Goal: Task Accomplishment & Management: Complete application form

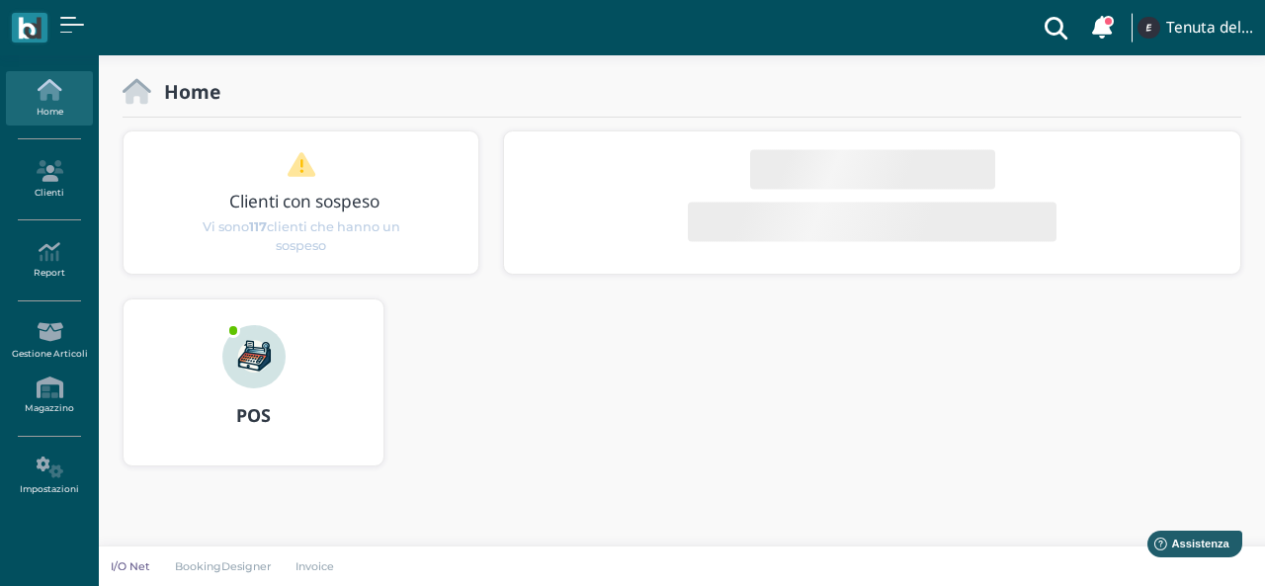
click at [273, 361] on img at bounding box center [253, 356] width 63 height 63
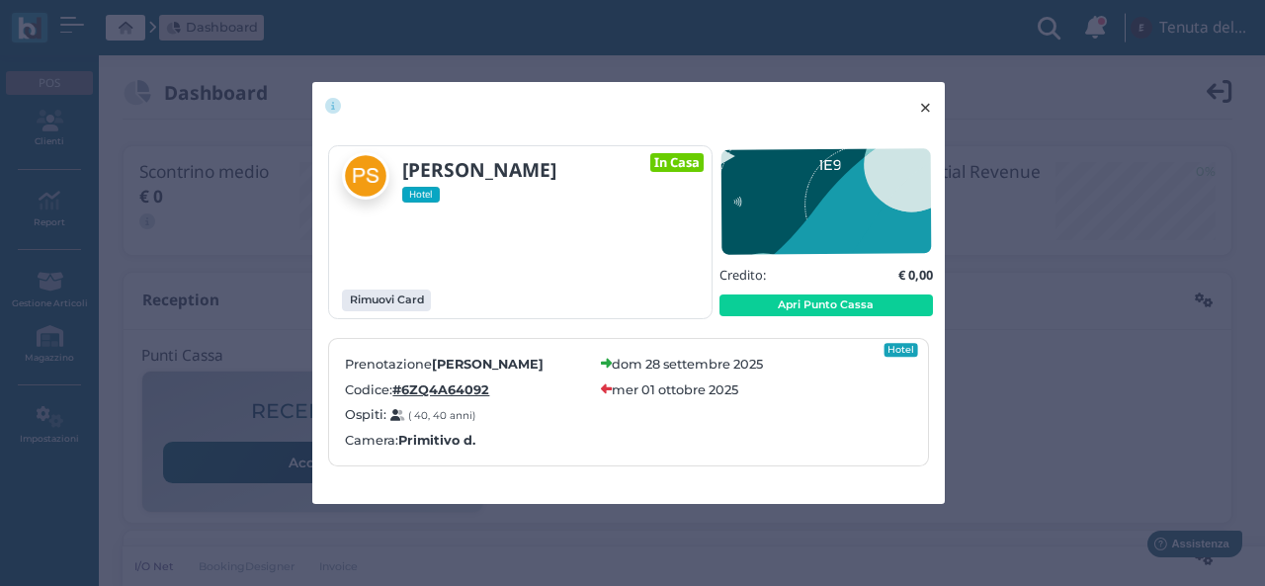
click at [922, 110] on span "×" at bounding box center [925, 108] width 15 height 26
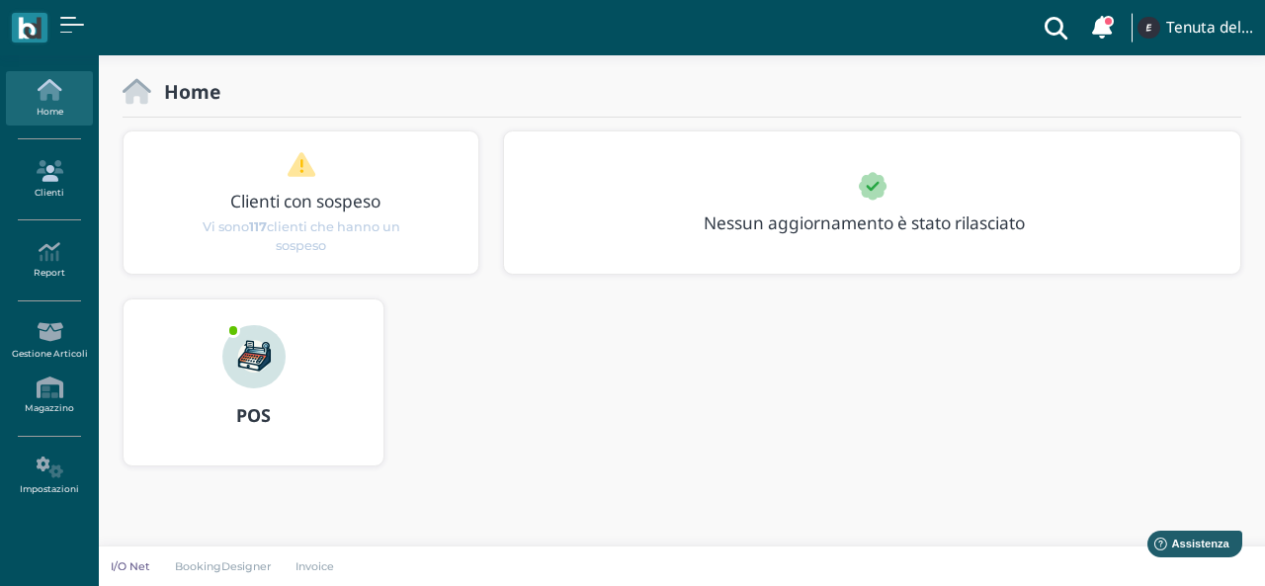
click at [53, 166] on icon at bounding box center [49, 171] width 86 height 22
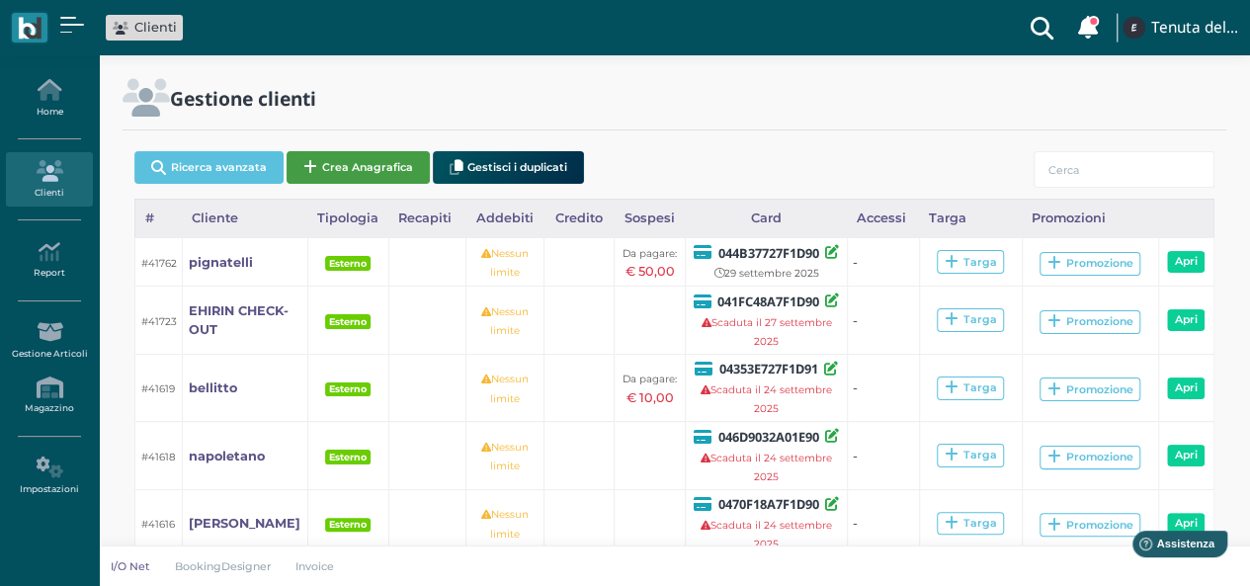
click at [334, 171] on button "Crea Anagrafica" at bounding box center [358, 167] width 143 height 33
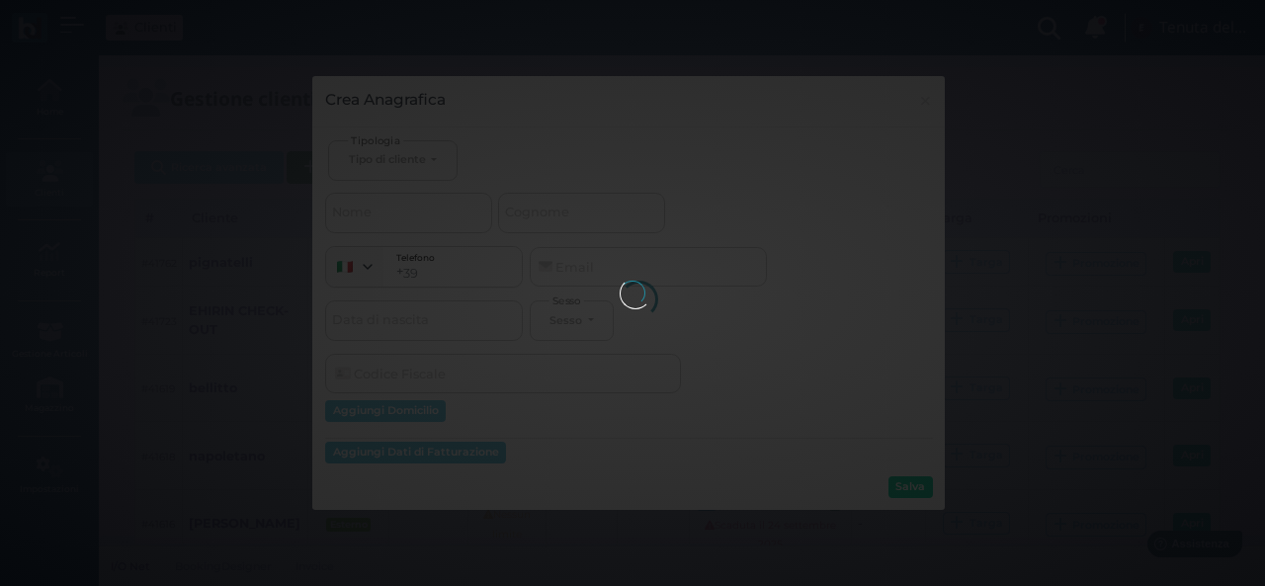
select select
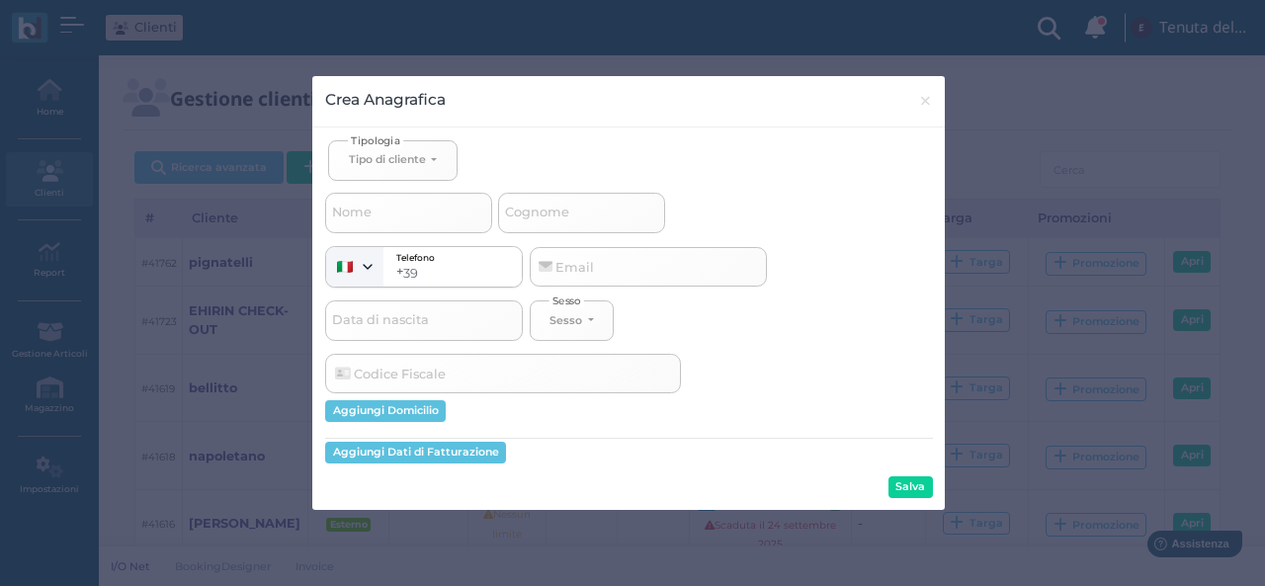
click at [529, 205] on span "Cognome" at bounding box center [537, 213] width 70 height 25
click at [529, 205] on input "Cognome" at bounding box center [581, 213] width 167 height 40
click at [529, 205] on span "Cognome" at bounding box center [537, 213] width 70 height 25
click at [529, 205] on input "Cognome" at bounding box center [581, 213] width 167 height 40
click at [529, 205] on span "Cognome" at bounding box center [537, 213] width 70 height 25
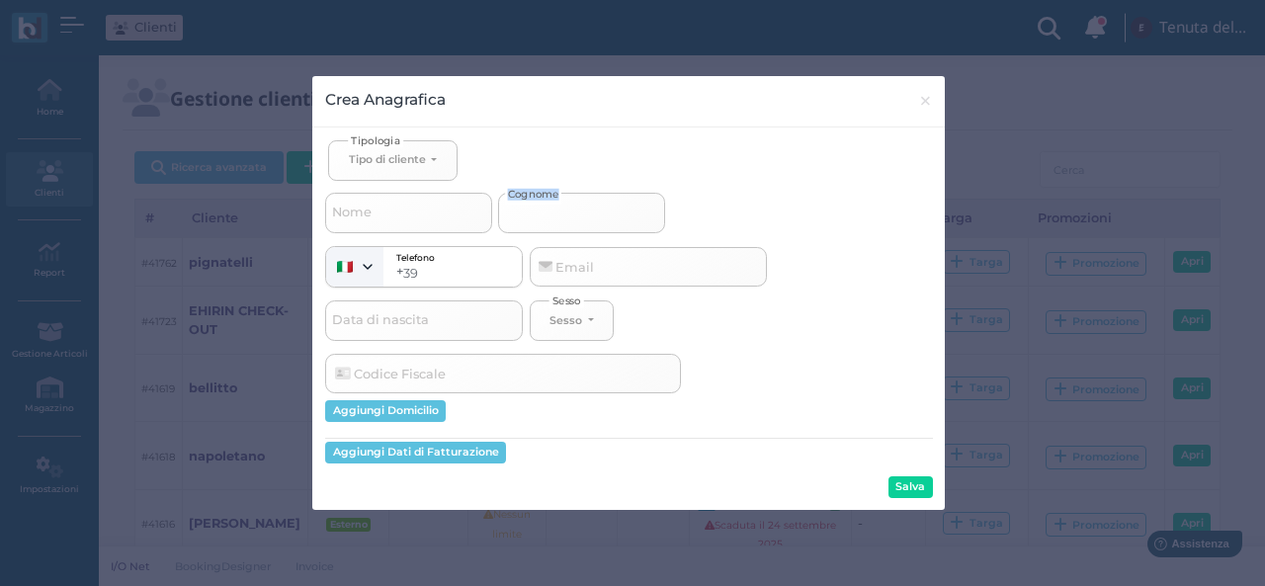
click at [529, 205] on input "Cognome" at bounding box center [581, 213] width 167 height 40
select select
type input "n"
select select
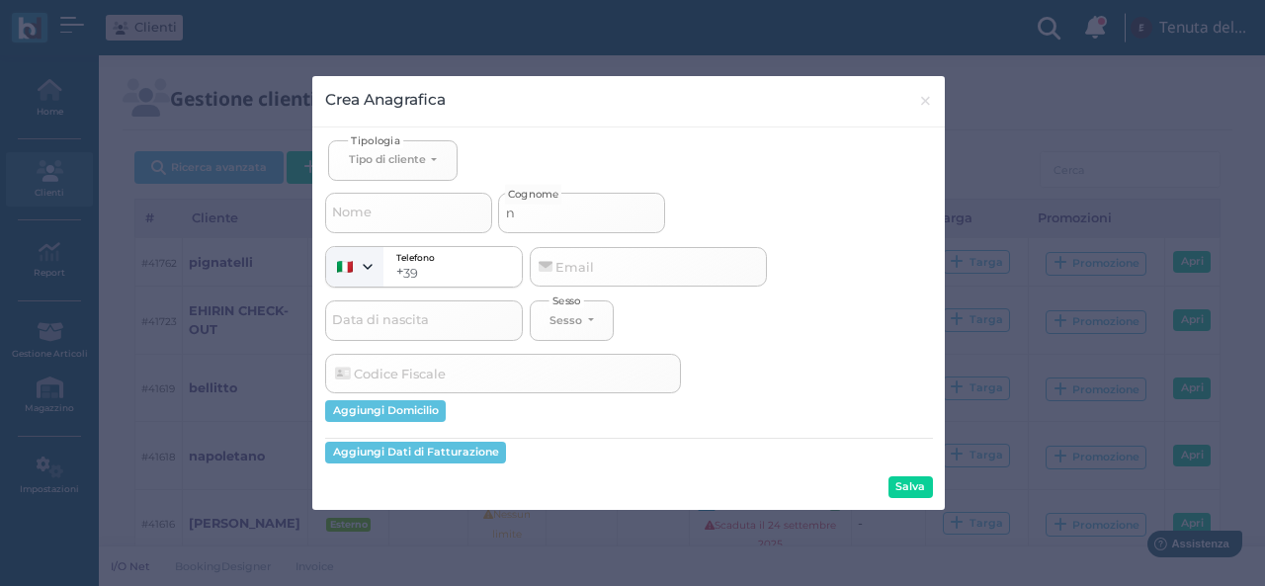
type input "na"
select select
type input "nar"
select select
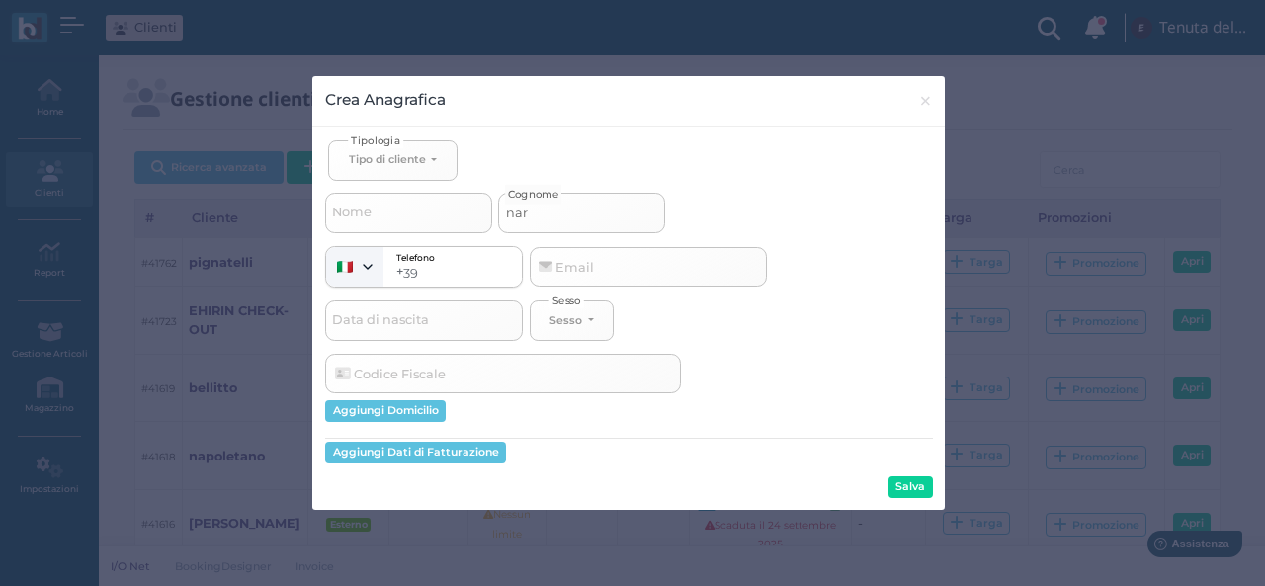
select select
type input "nard"
select select
type input "narde"
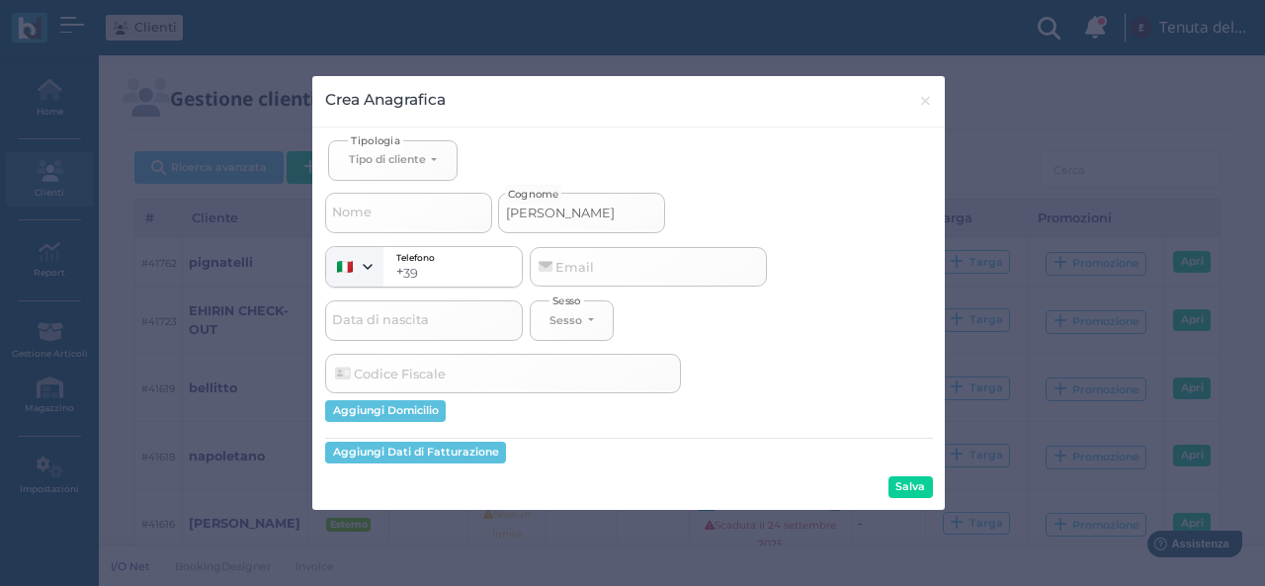
select select
type input "nardel"
select select
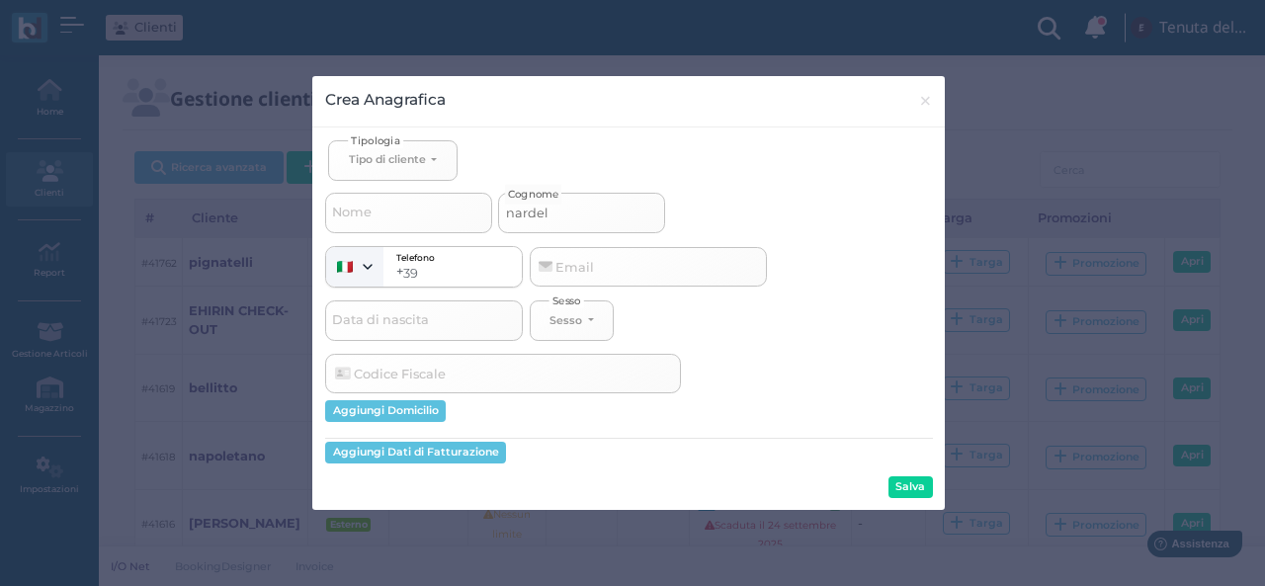
type input "nardell"
select select
type input "nardelli"
select select
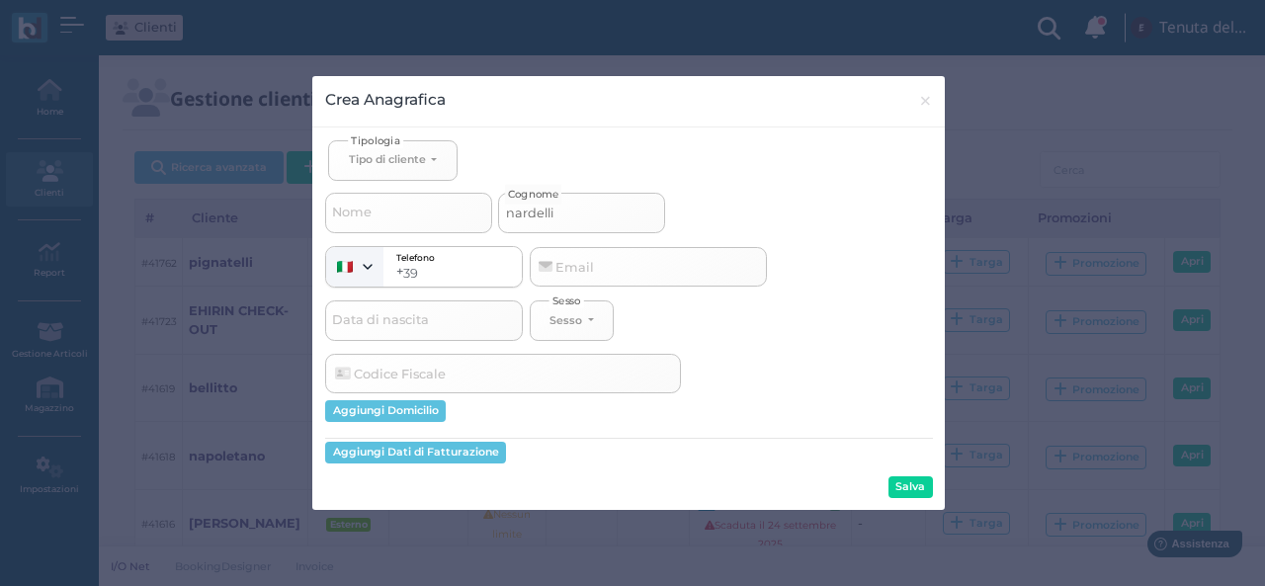
type input "nardelli"
click at [427, 168] on button "Tipo di cliente" at bounding box center [392, 160] width 128 height 41
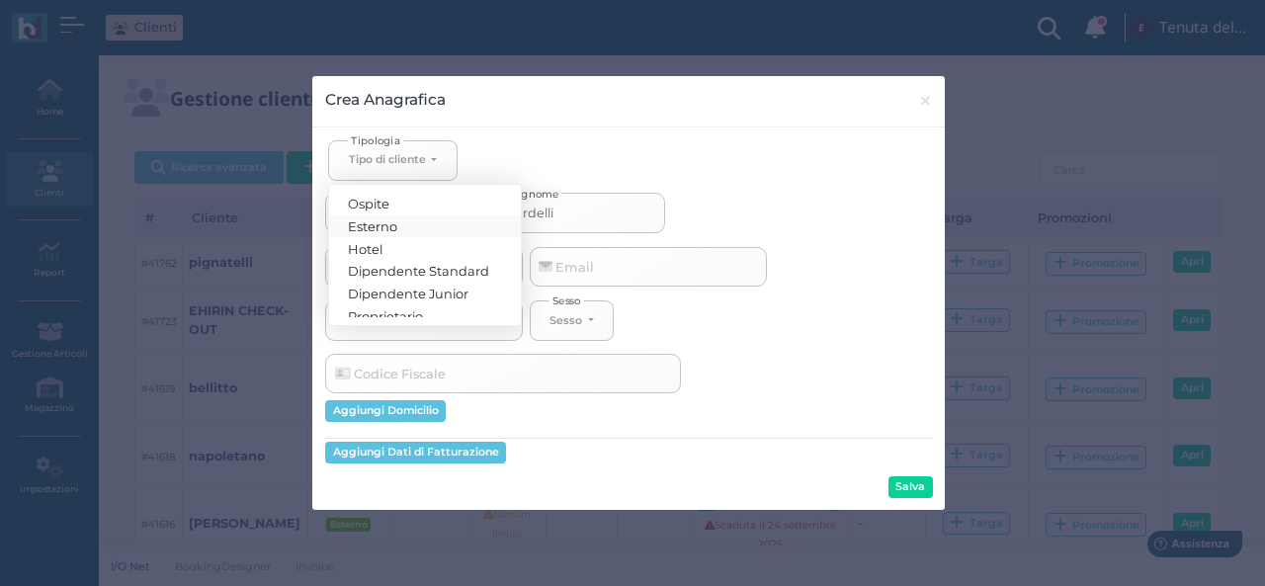
click at [387, 222] on span "Esterno" at bounding box center [373, 225] width 49 height 16
select select "[object Object]"
select select
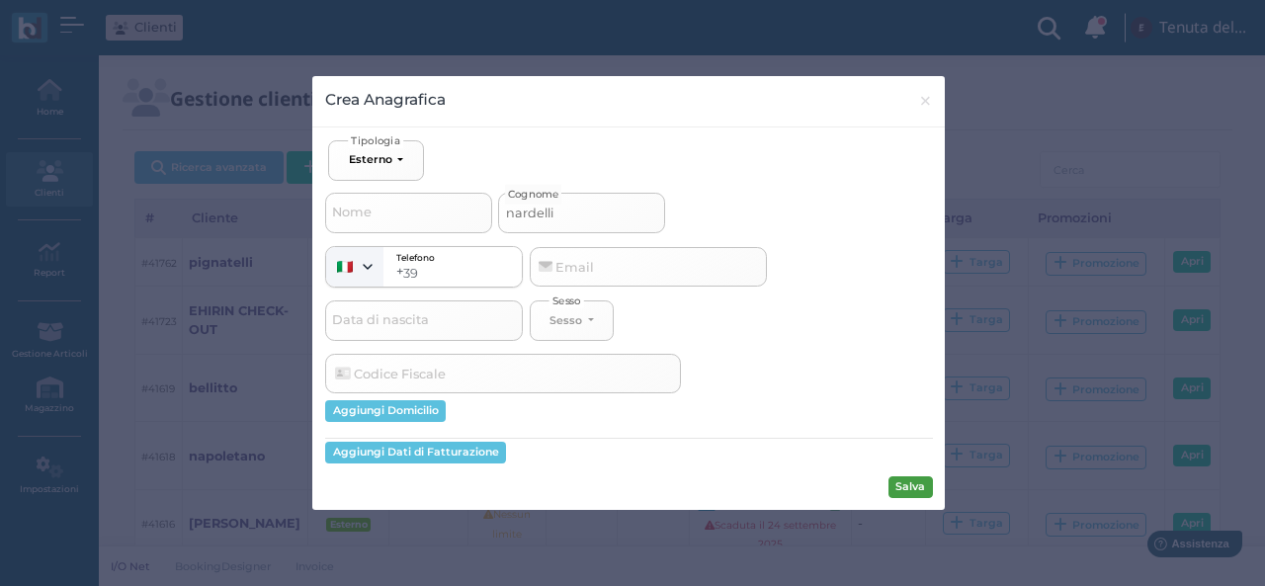
click at [896, 492] on button "Salva" at bounding box center [910, 487] width 44 height 22
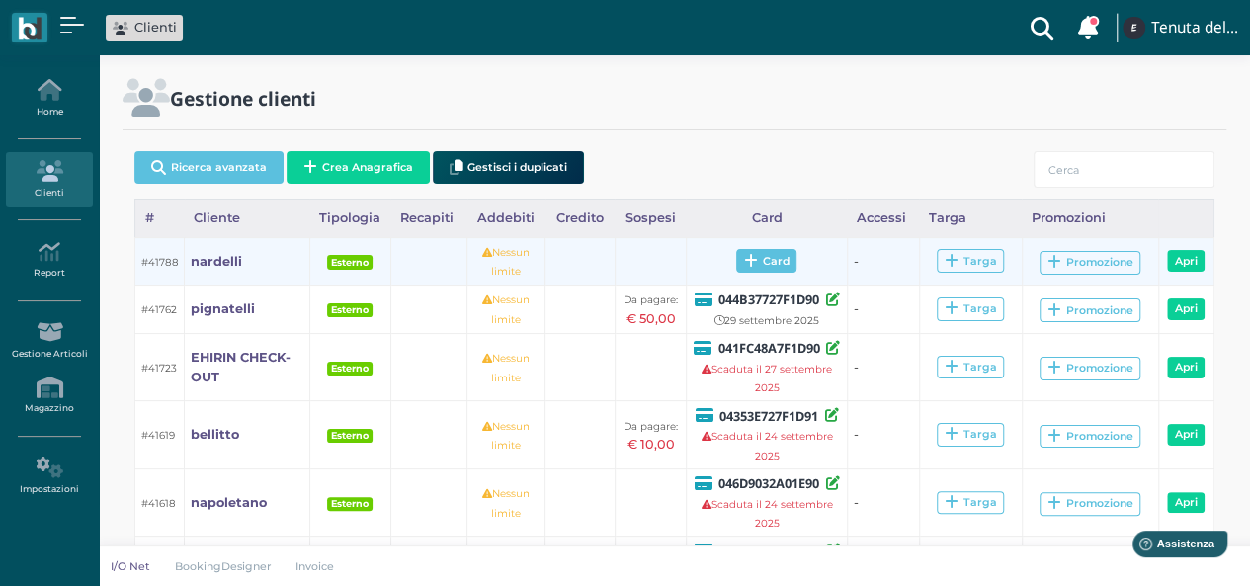
click at [769, 258] on span "Card" at bounding box center [766, 261] width 60 height 24
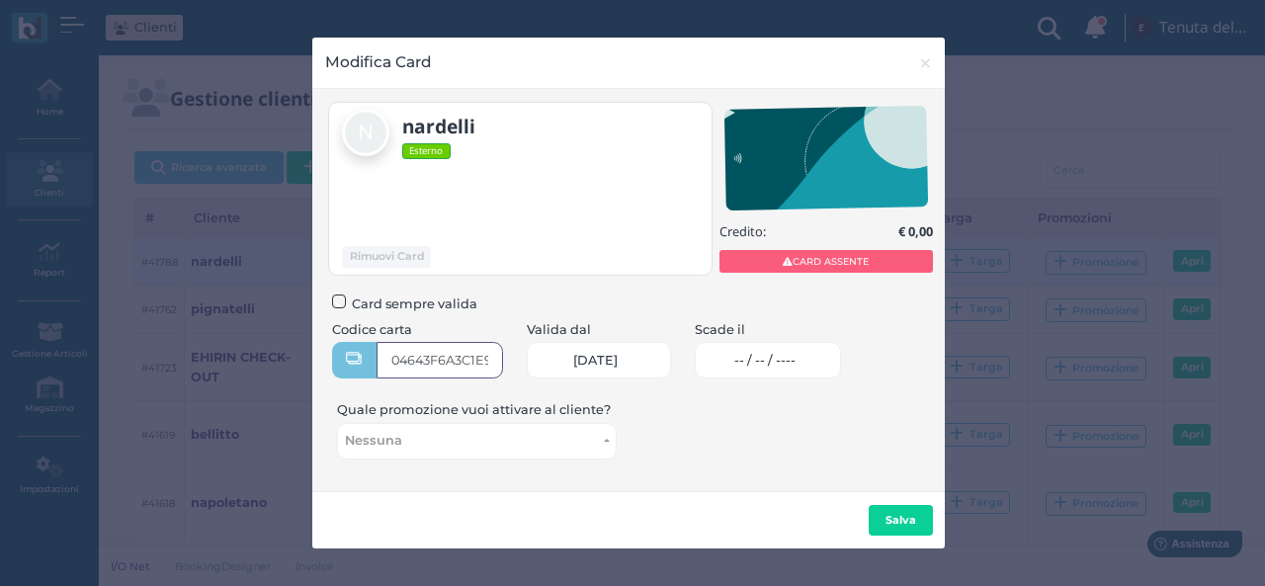
type input "04643F6A3C1E90"
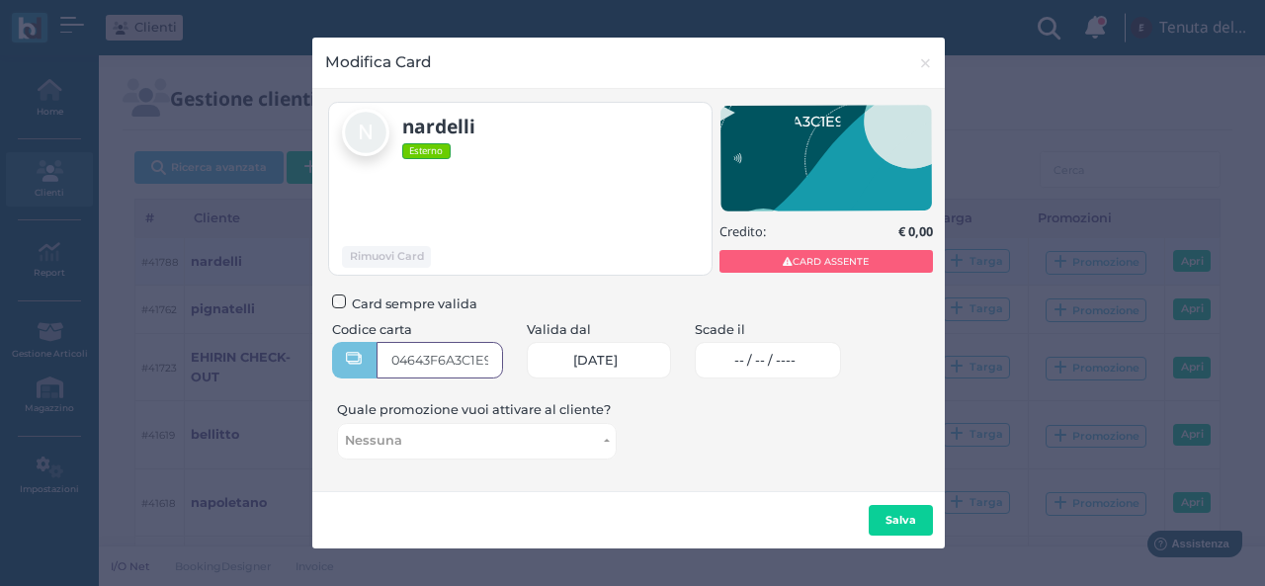
scroll to position [0, 14]
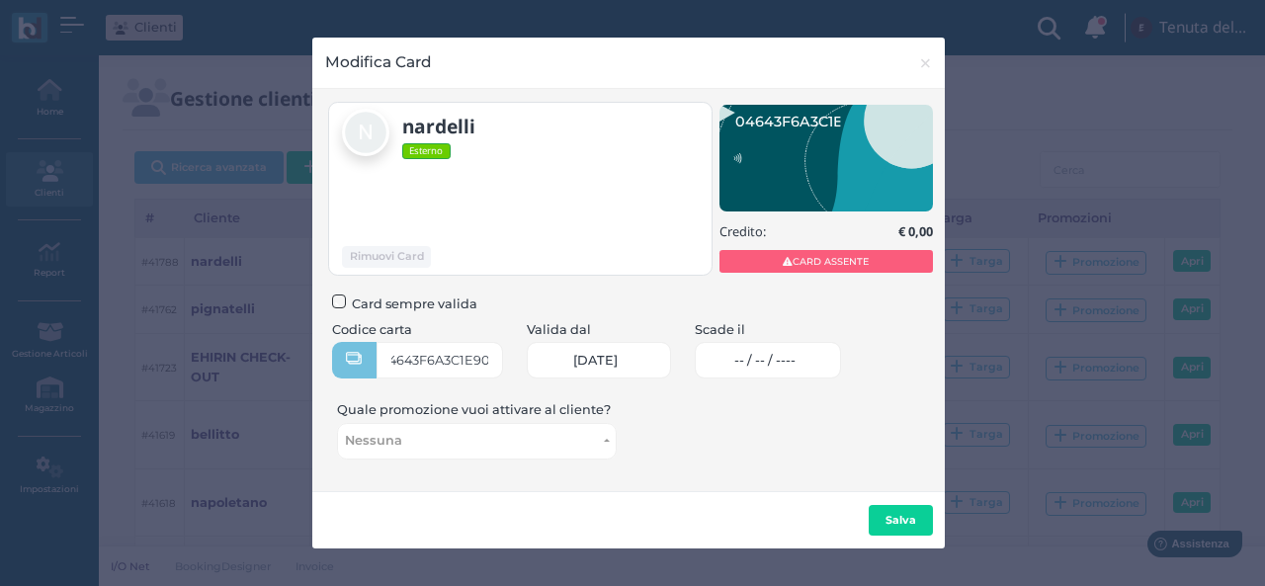
click at [759, 361] on span "-- / -- / ----" at bounding box center [764, 361] width 61 height 16
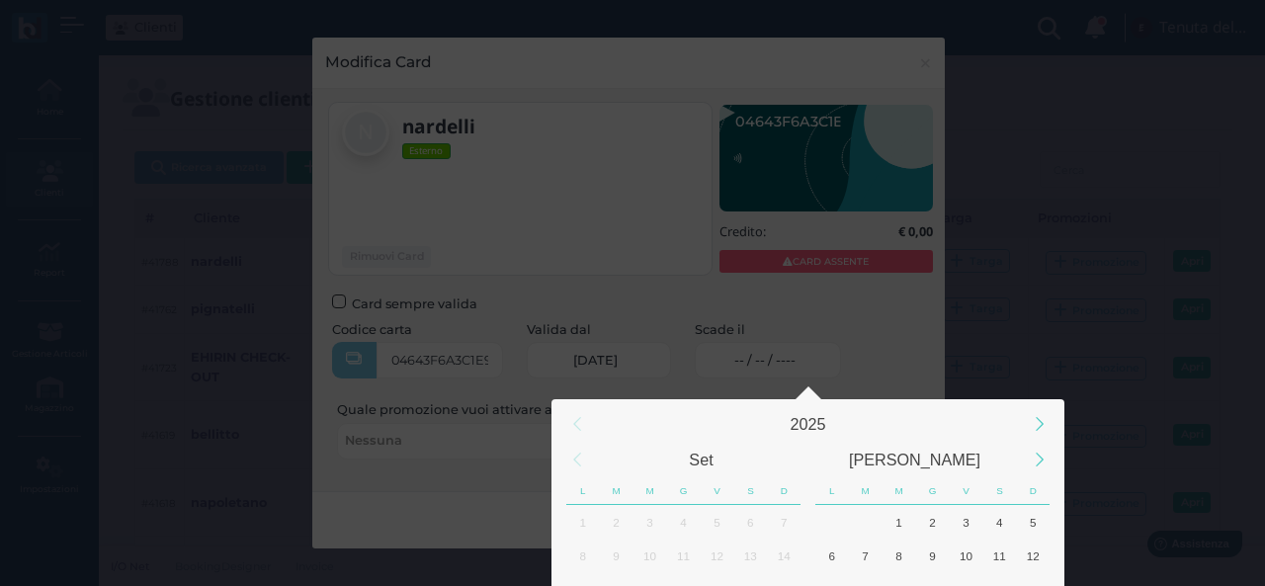
scroll to position [185, 0]
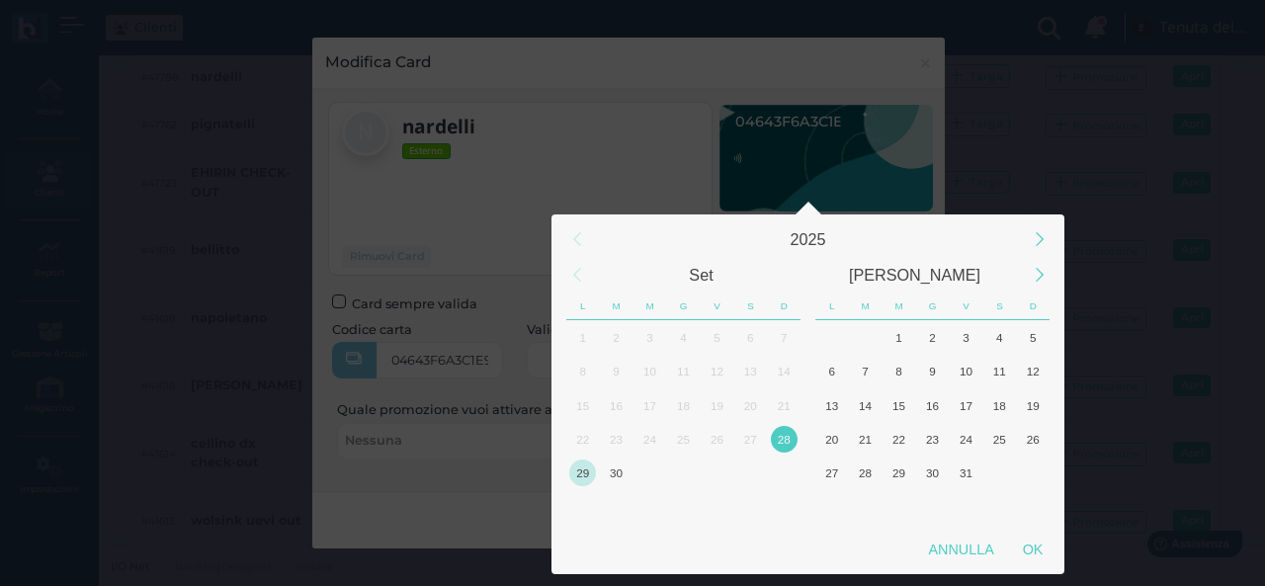
click at [573, 473] on div "29" at bounding box center [582, 472] width 27 height 27
click at [1018, 550] on div "OK" at bounding box center [1032, 550] width 49 height 36
type input "29/09/2025"
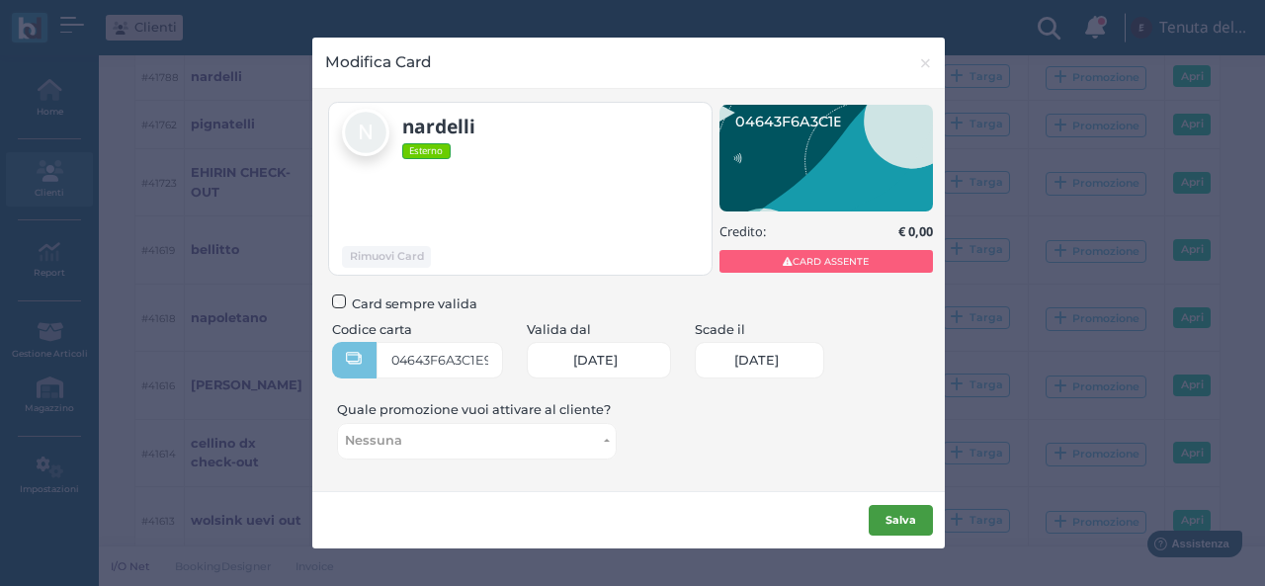
scroll to position [0, 84]
click at [879, 514] on button "Salva" at bounding box center [901, 521] width 64 height 32
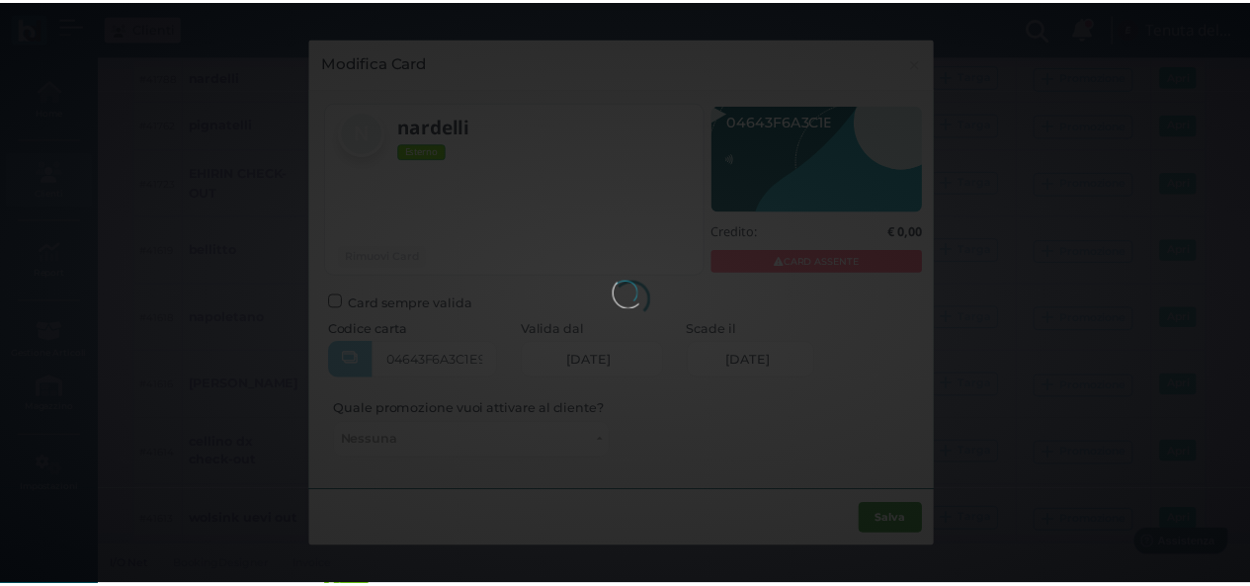
scroll to position [0, 0]
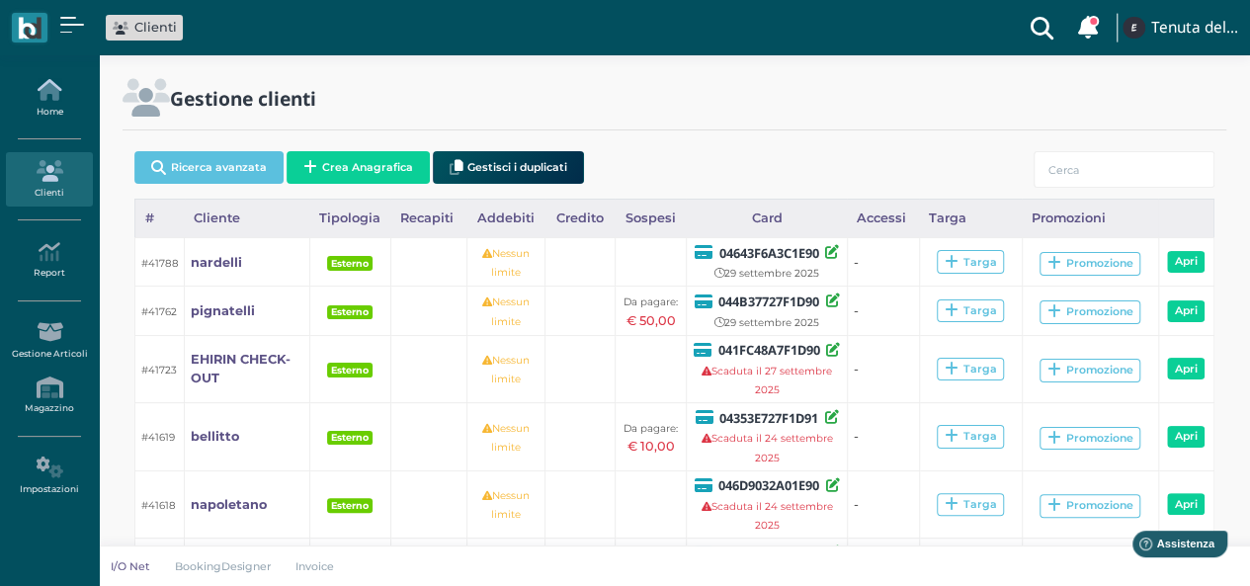
click at [53, 104] on link "Home" at bounding box center [49, 98] width 86 height 54
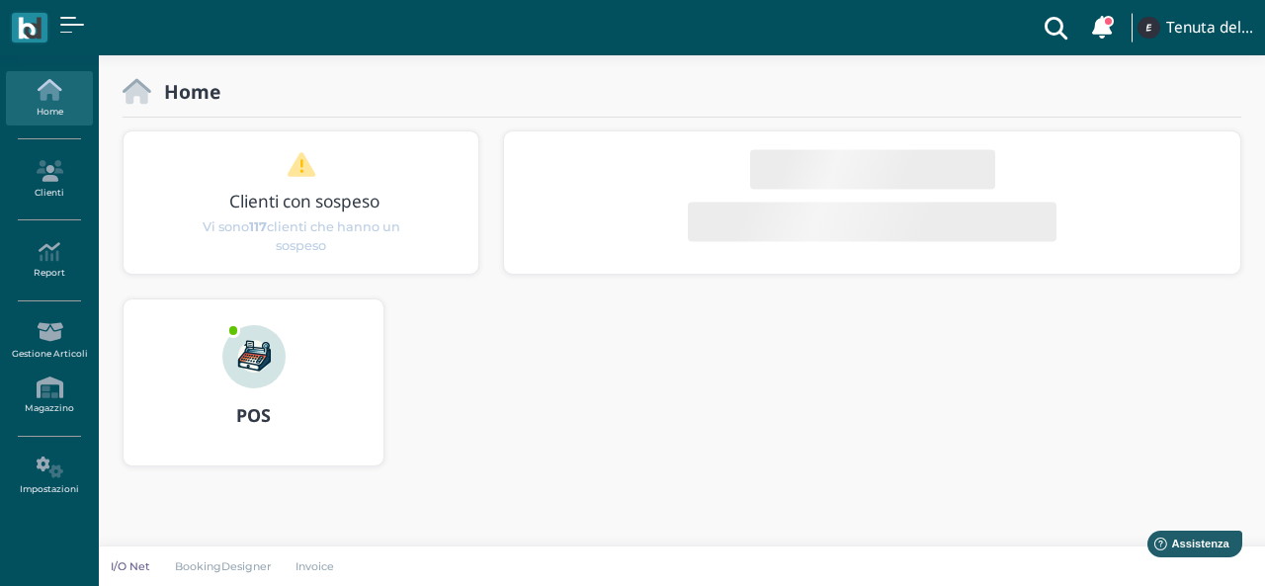
click at [259, 369] on img at bounding box center [253, 356] width 63 height 63
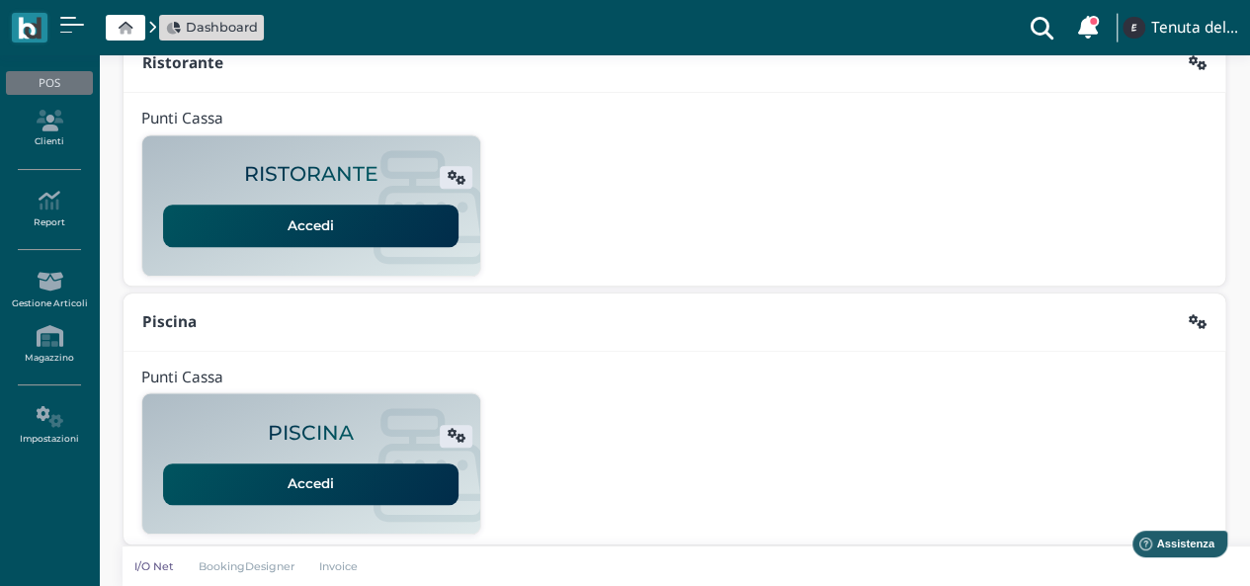
scroll to position [505, 0]
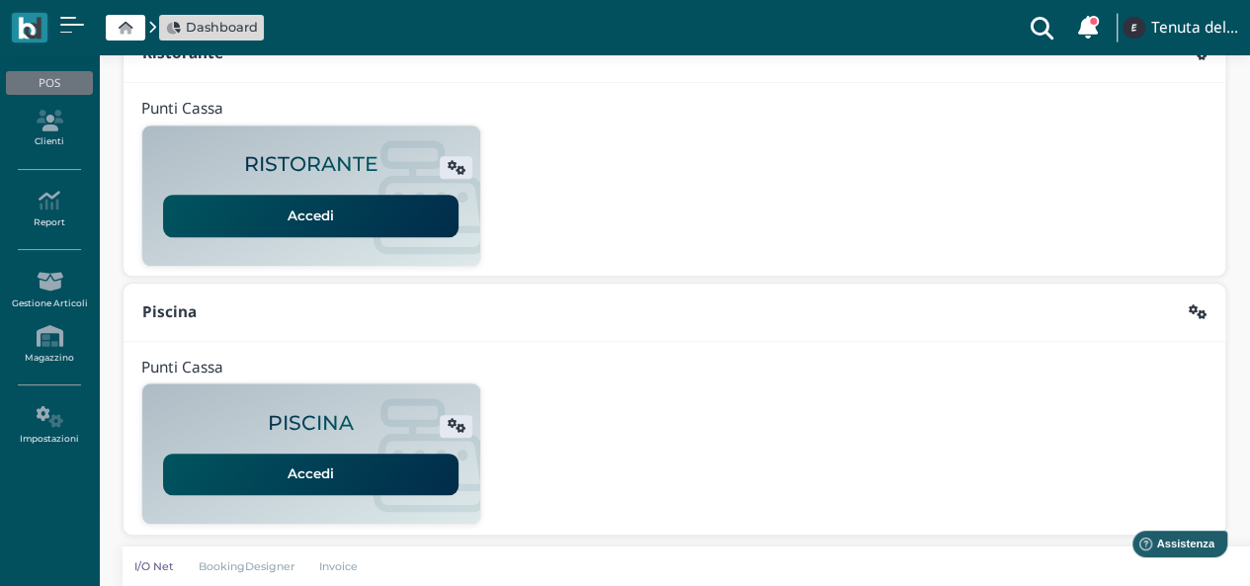
click at [285, 464] on link "Accedi" at bounding box center [310, 474] width 295 height 41
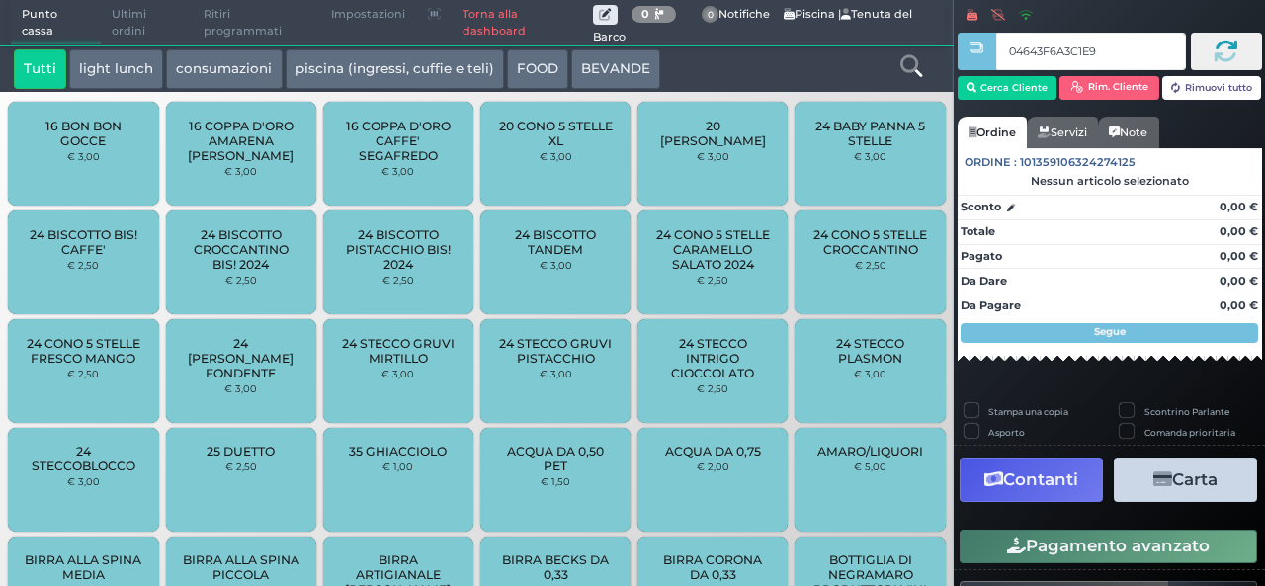
type input "04643F6A3C1E90"
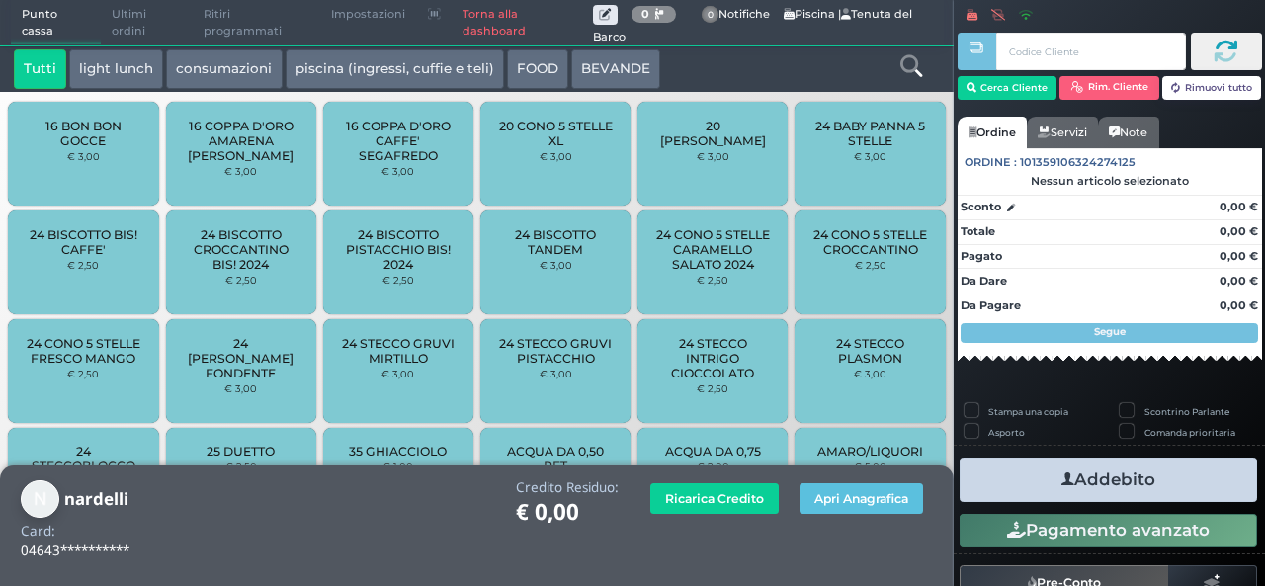
click at [402, 69] on button "piscina (ingressi, cuffie e teli)" at bounding box center [395, 69] width 218 height 40
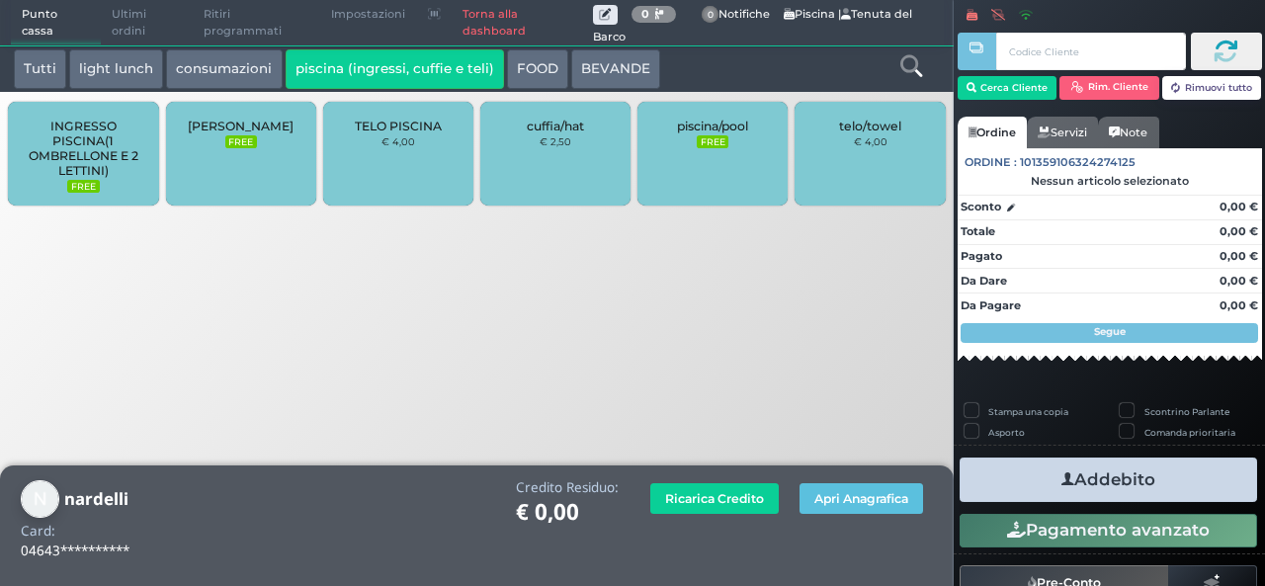
click at [254, 169] on div "LETTINO AGGIUNTO FREE" at bounding box center [241, 154] width 150 height 104
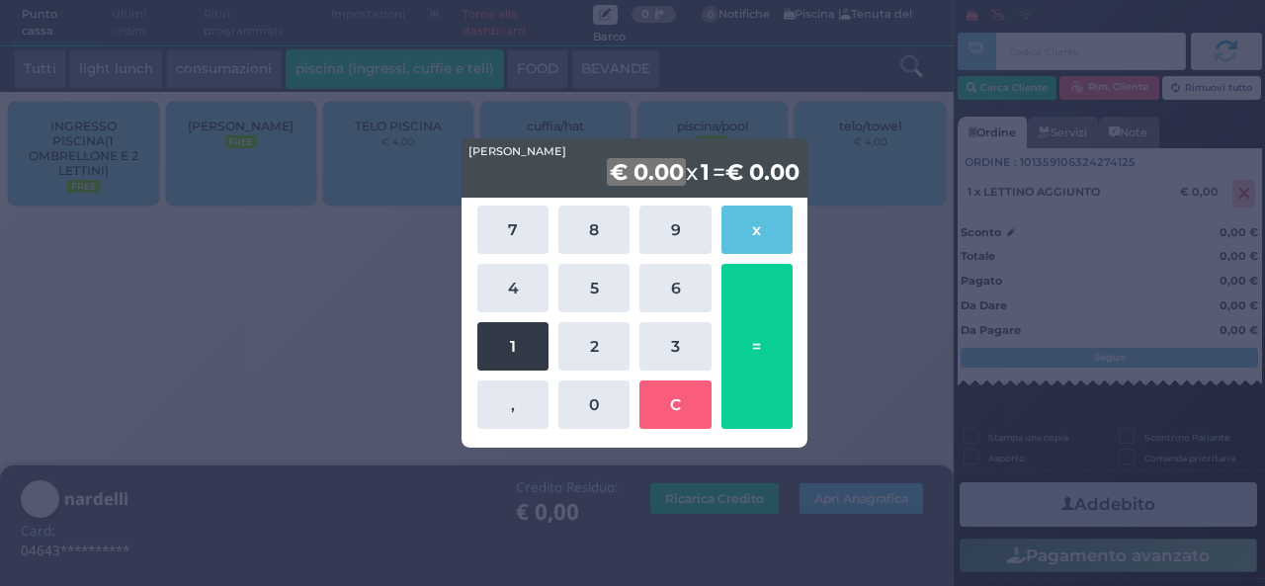
click at [484, 349] on button "1" at bounding box center [512, 346] width 71 height 48
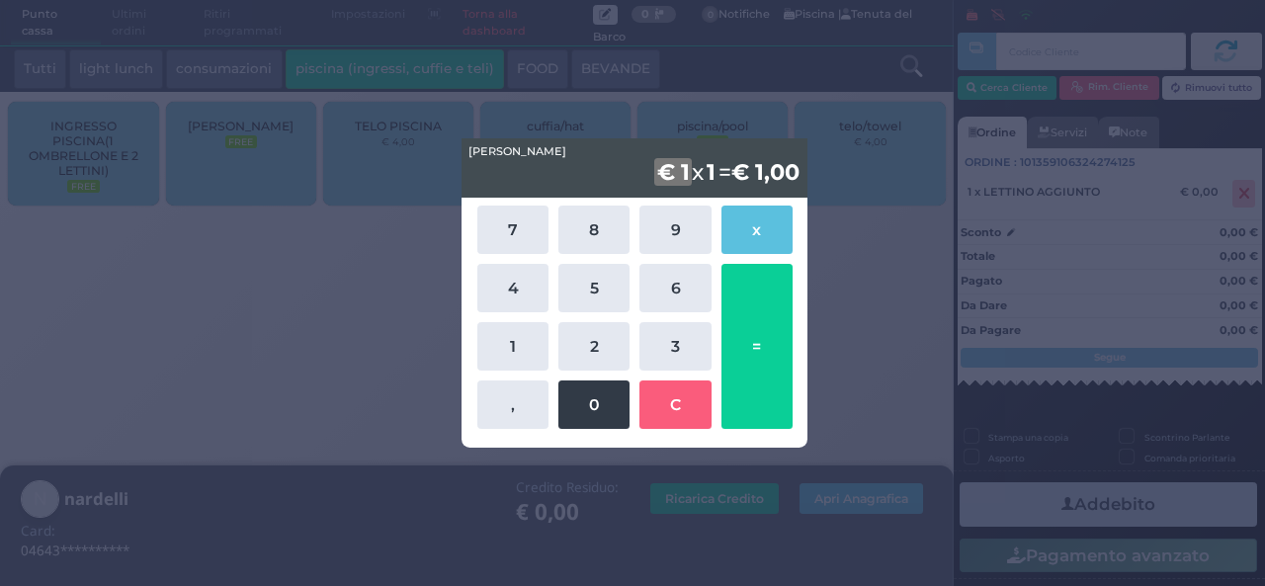
click at [565, 412] on button "0" at bounding box center [593, 404] width 71 height 48
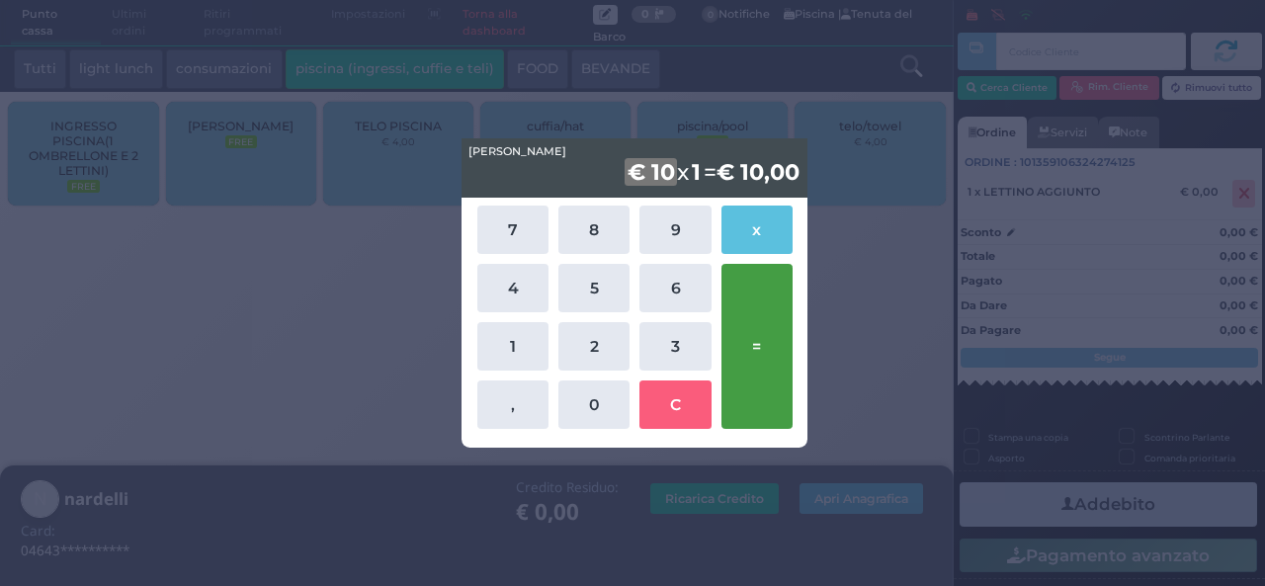
click at [749, 344] on button "=" at bounding box center [756, 346] width 71 height 165
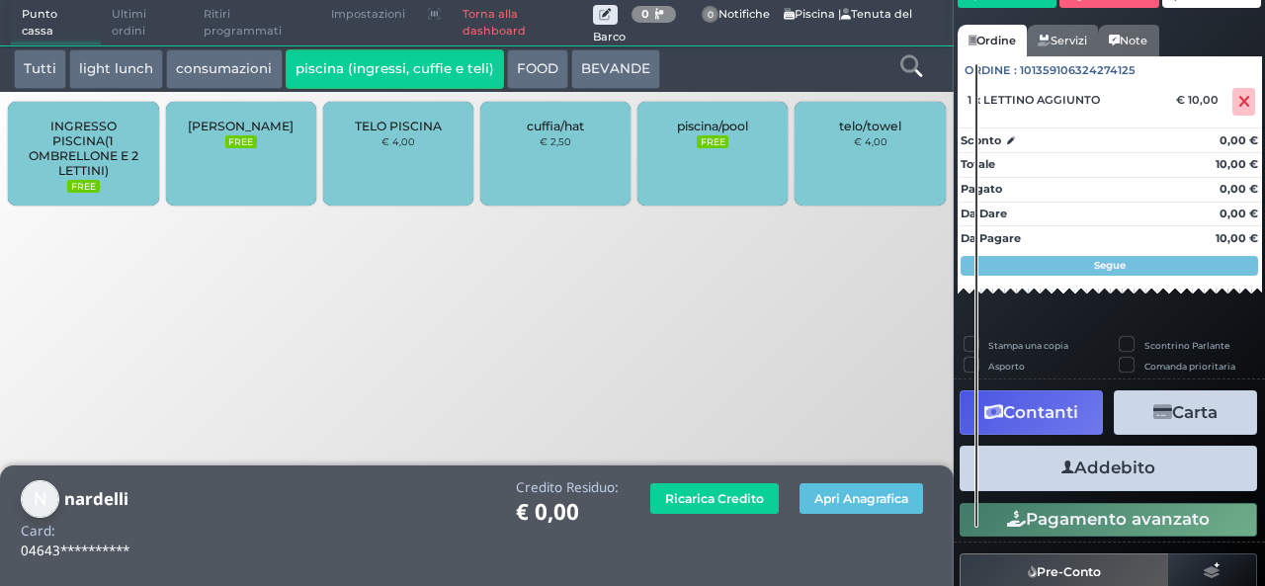
scroll to position [134, 0]
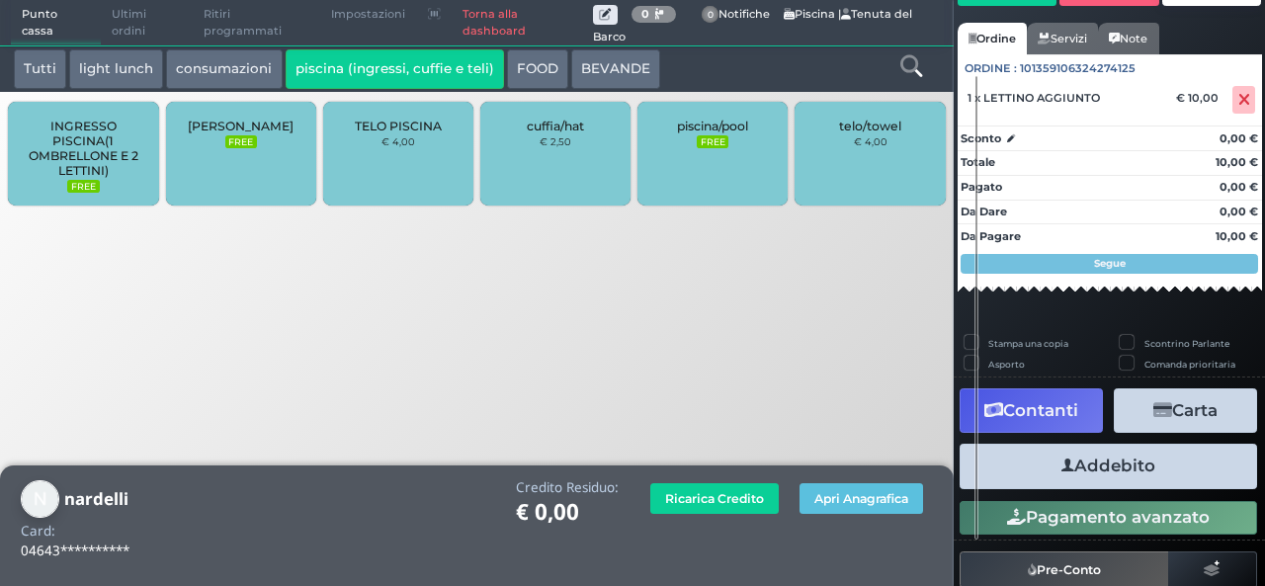
click at [1063, 467] on icon "button" at bounding box center [1067, 465] width 13 height 21
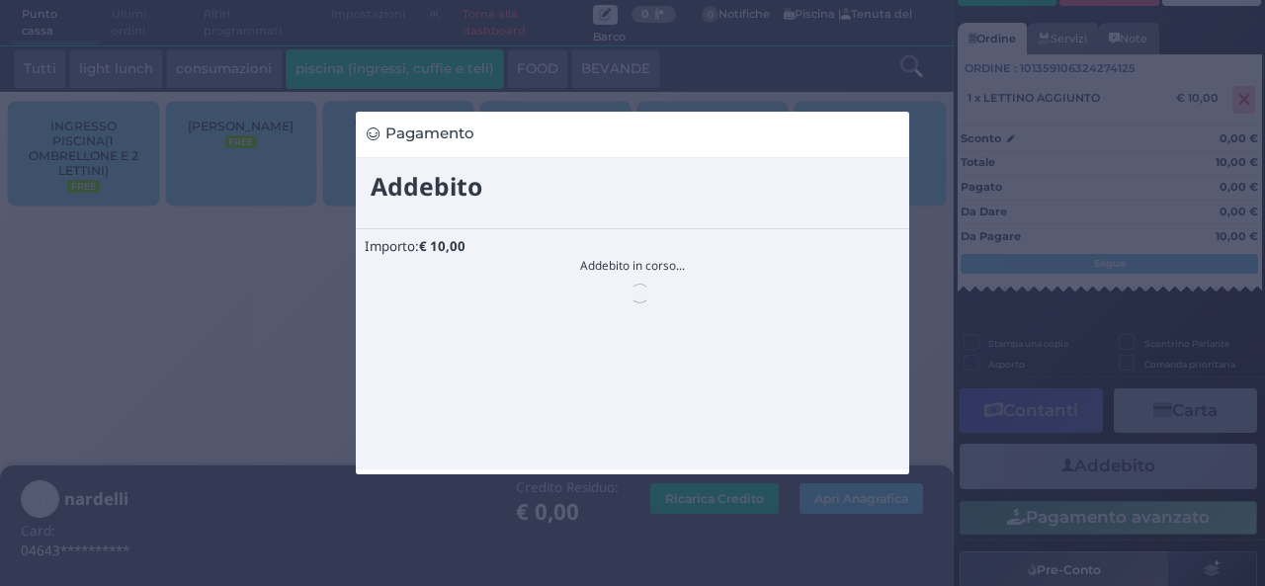
scroll to position [0, 0]
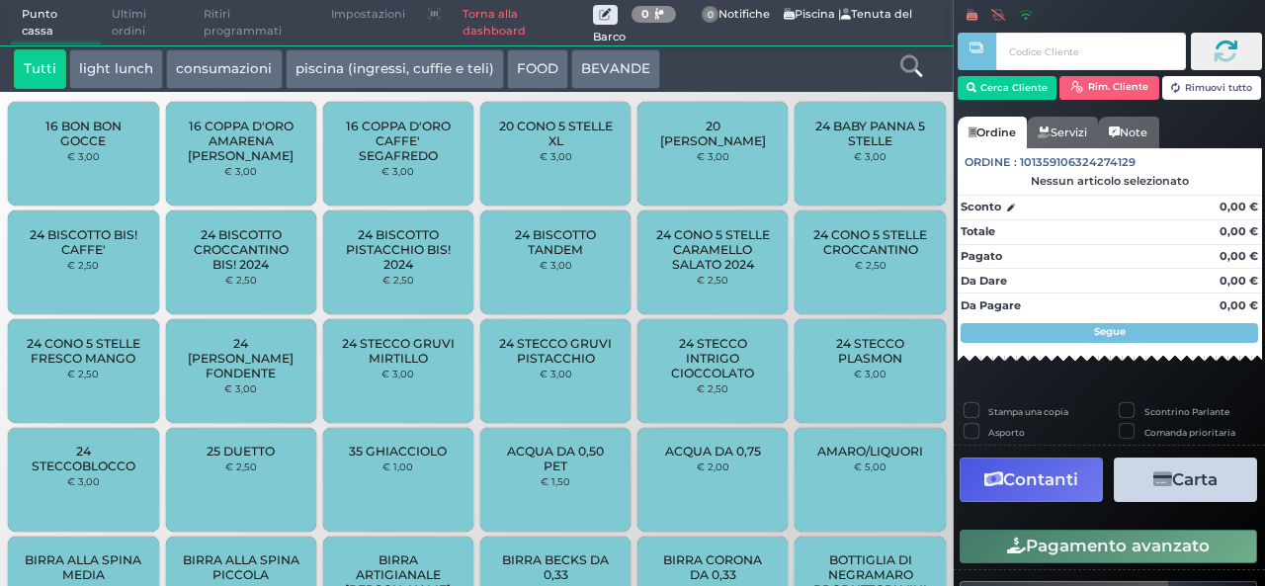
click at [470, 36] on link "Torna alla dashboard" at bounding box center [522, 23] width 141 height 44
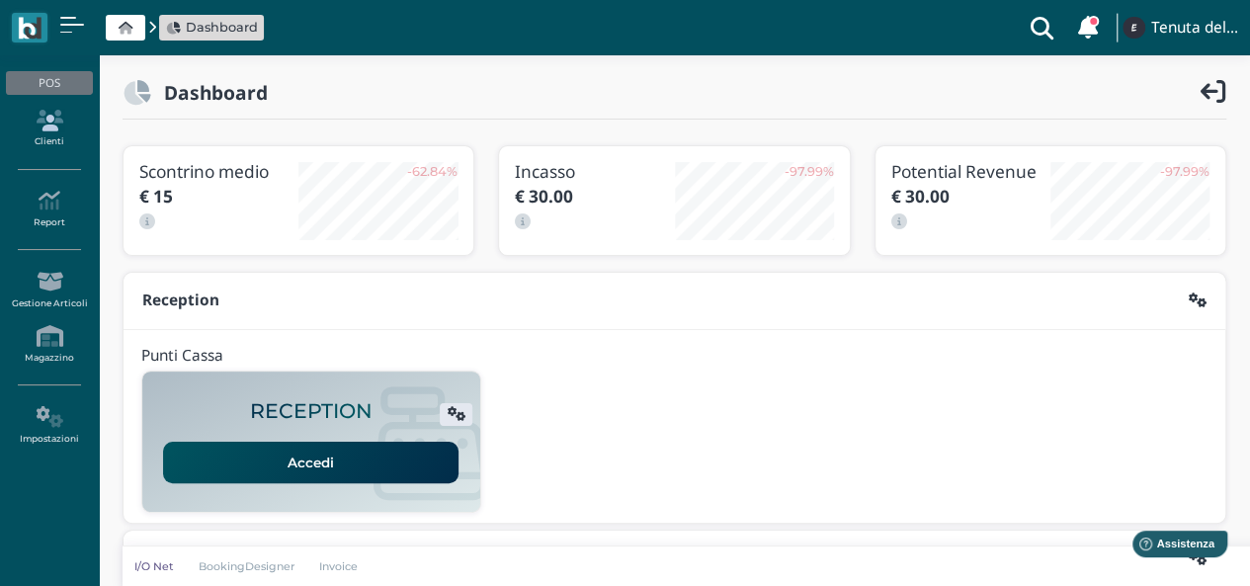
click at [54, 131] on link "Clienti" at bounding box center [49, 129] width 86 height 54
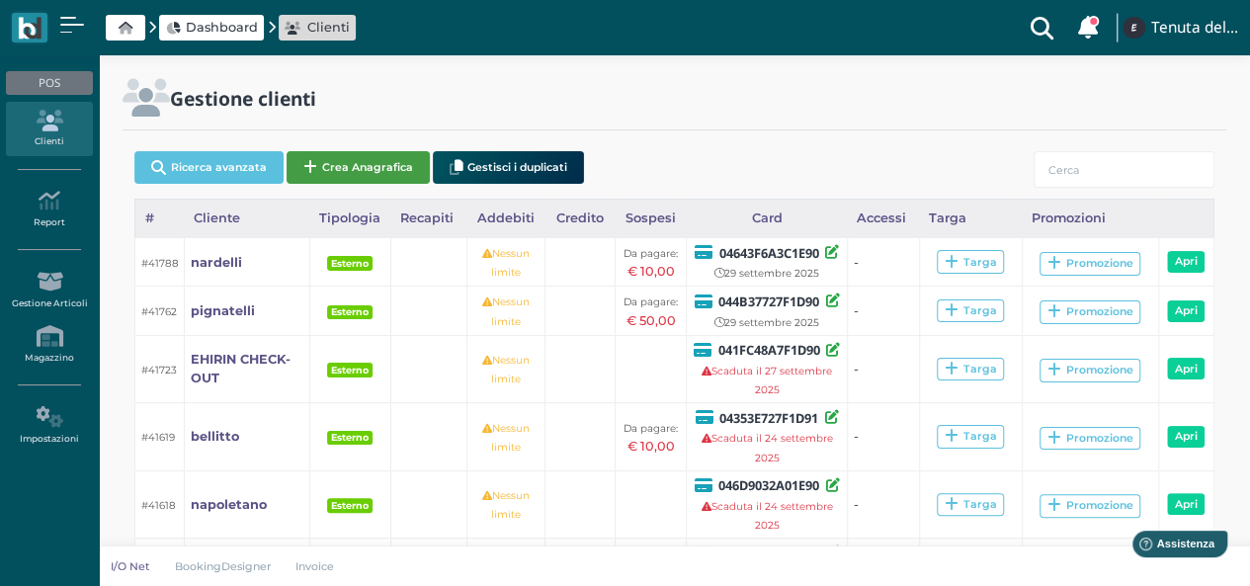
click at [390, 164] on button "Crea Anagrafica" at bounding box center [358, 167] width 143 height 33
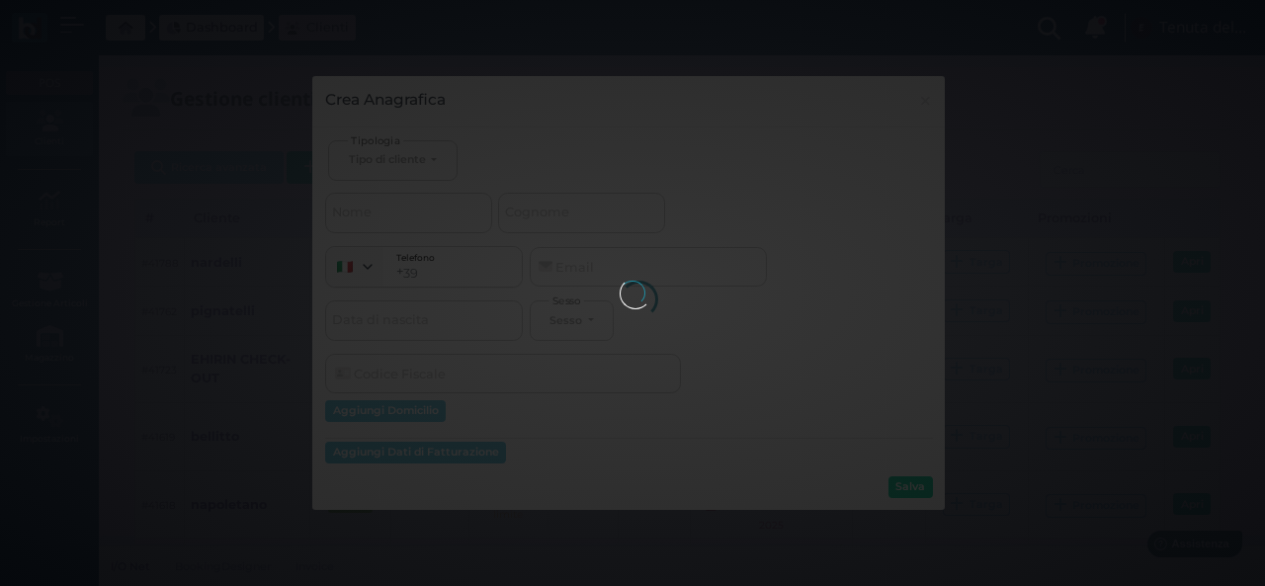
select select
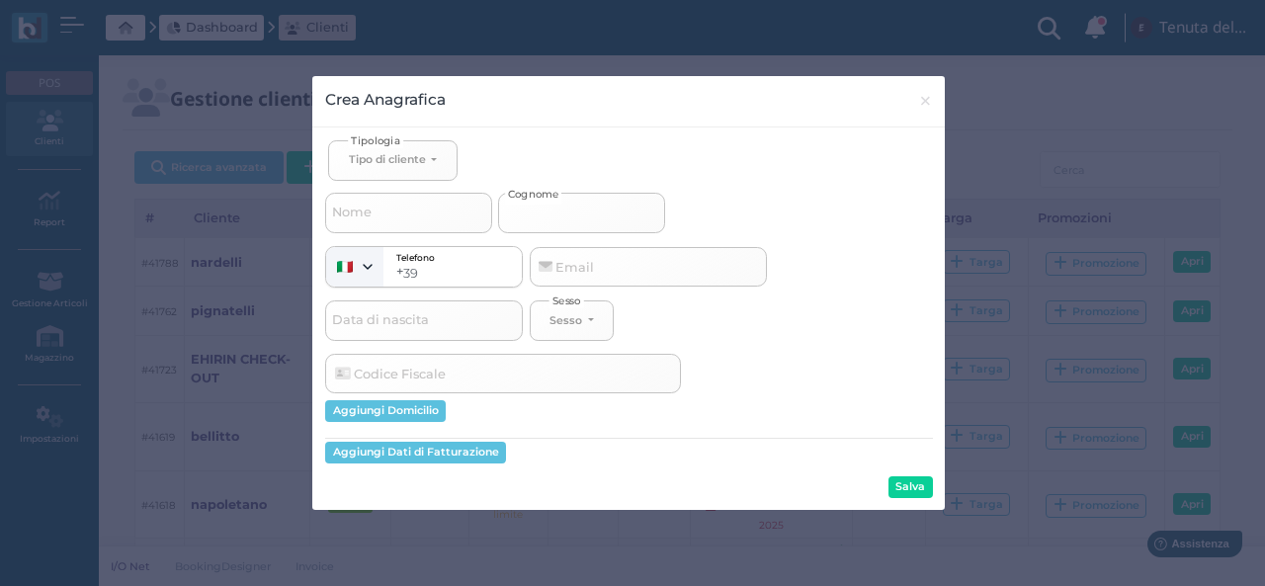
click at [541, 225] on input "Cognome" at bounding box center [581, 213] width 167 height 40
select select
type input "C"
select select
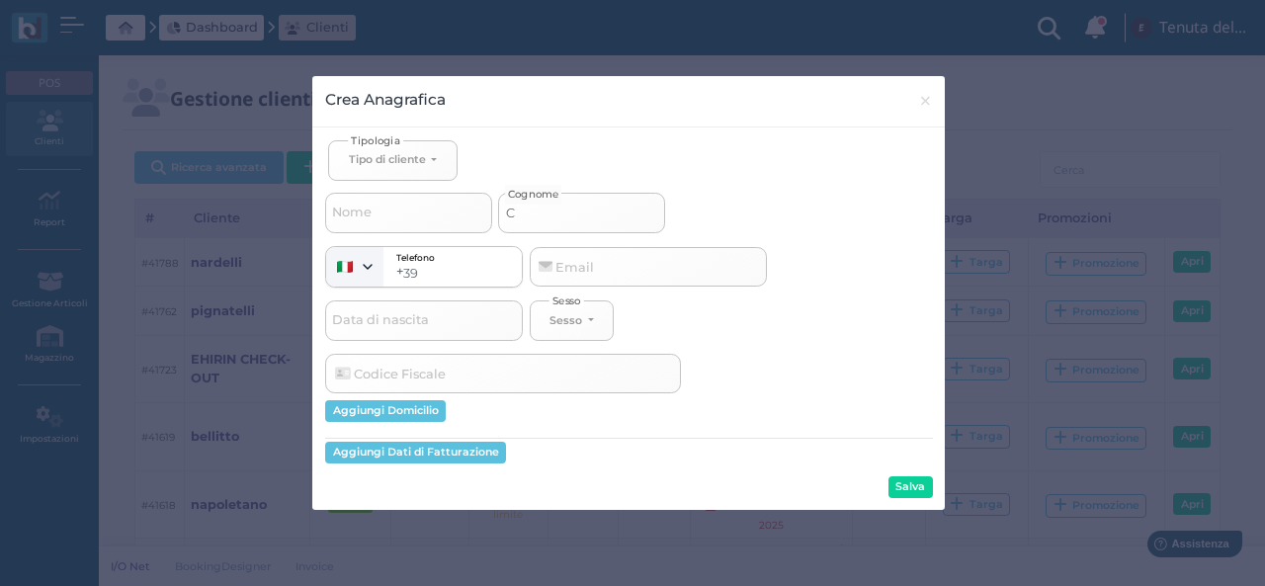
type input "CI"
select select
type input "CIM"
select select
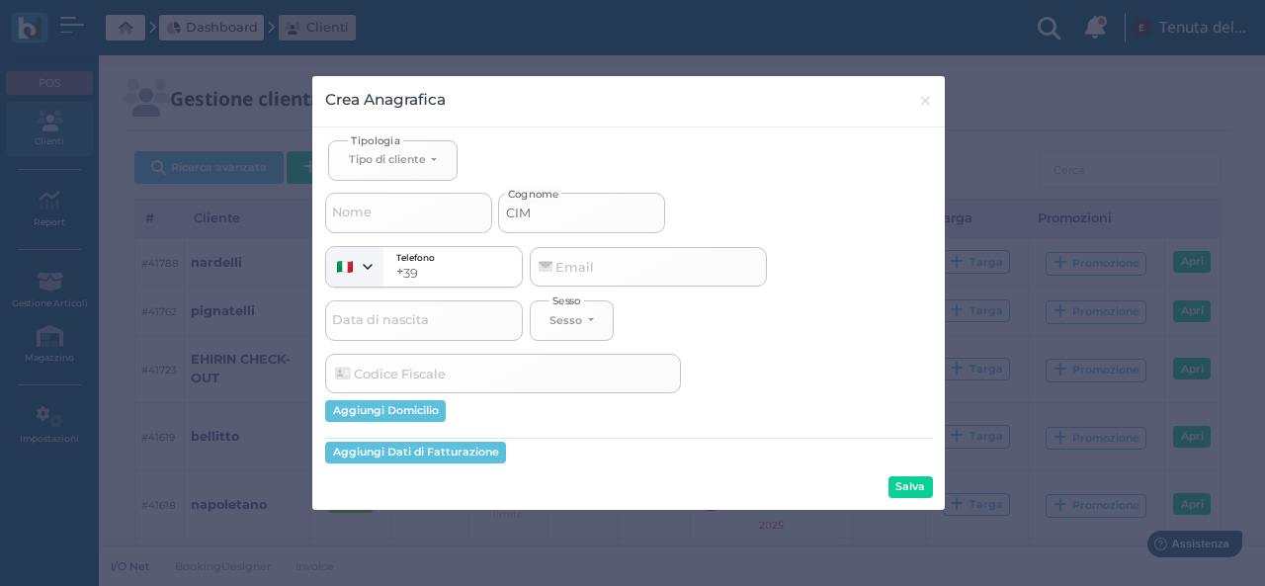
select select
type input "CIMI"
select select
type input "CIMIL"
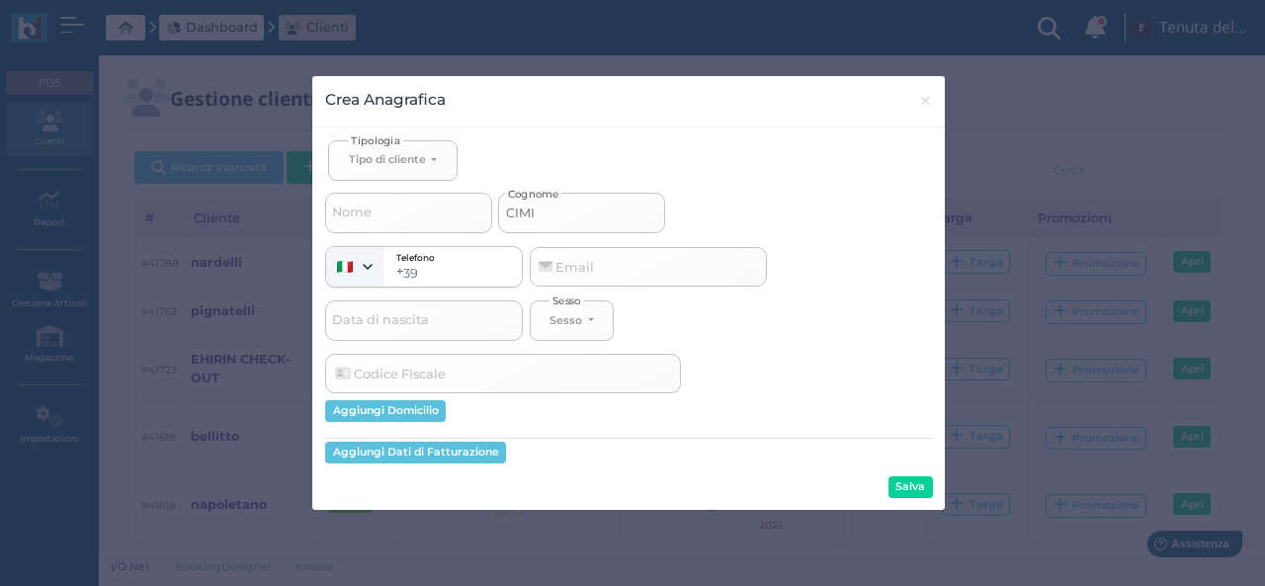
select select
type input "CIMILL"
select select
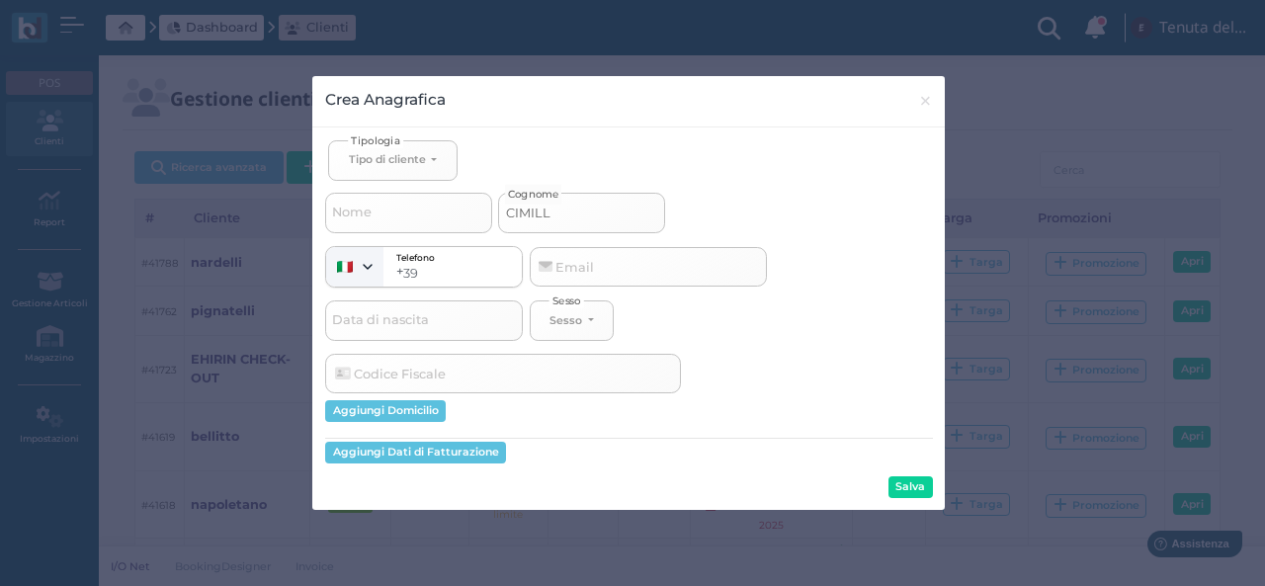
type input "CIMILLO"
select select
type input "CIMILLO"
click at [385, 155] on div "Tipo di cliente" at bounding box center [387, 159] width 77 height 14
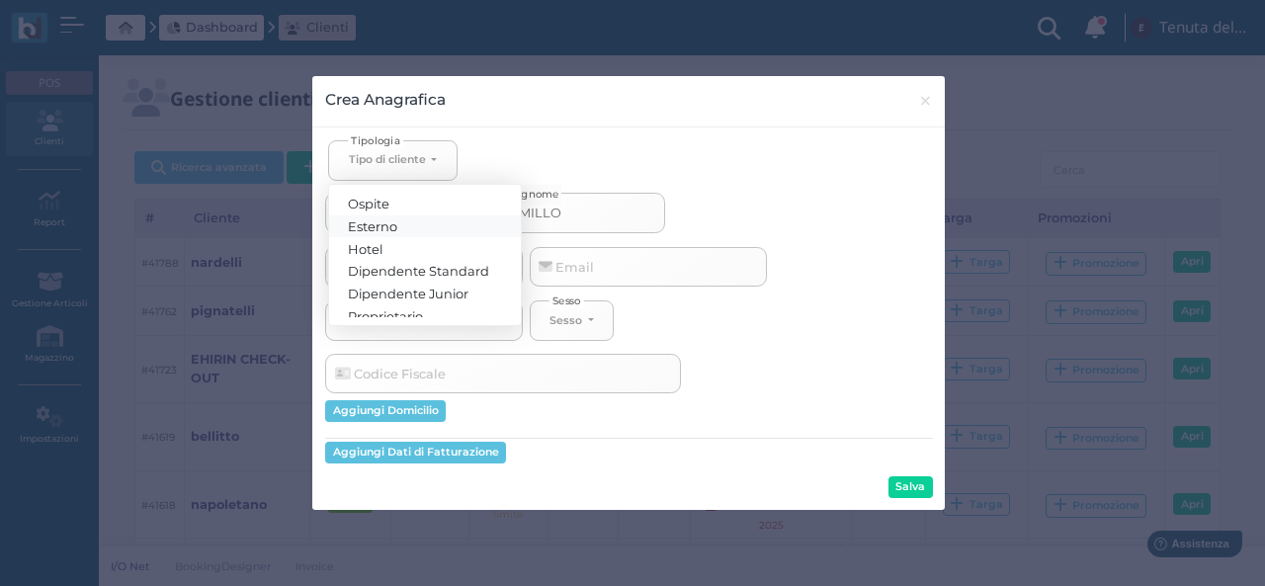
click at [391, 227] on span "Esterno" at bounding box center [373, 225] width 49 height 16
select select "[object Object]"
select select
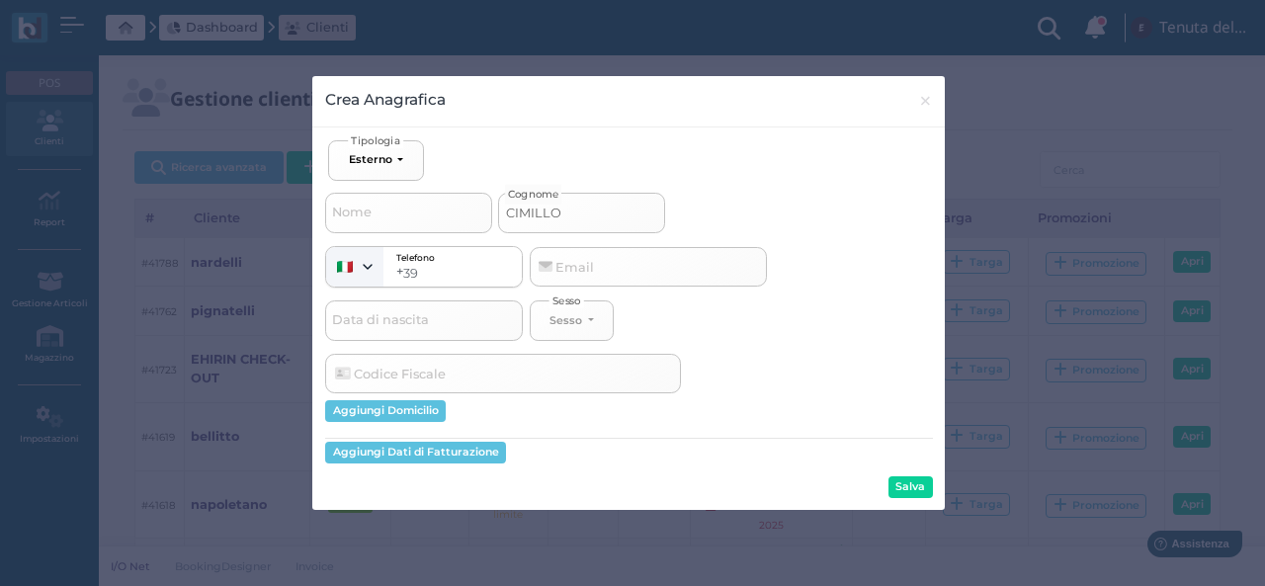
click at [600, 203] on input "CIMILLO" at bounding box center [581, 213] width 167 height 40
type input "CIMILLO"
select select
type input "CIMILLO O"
select select
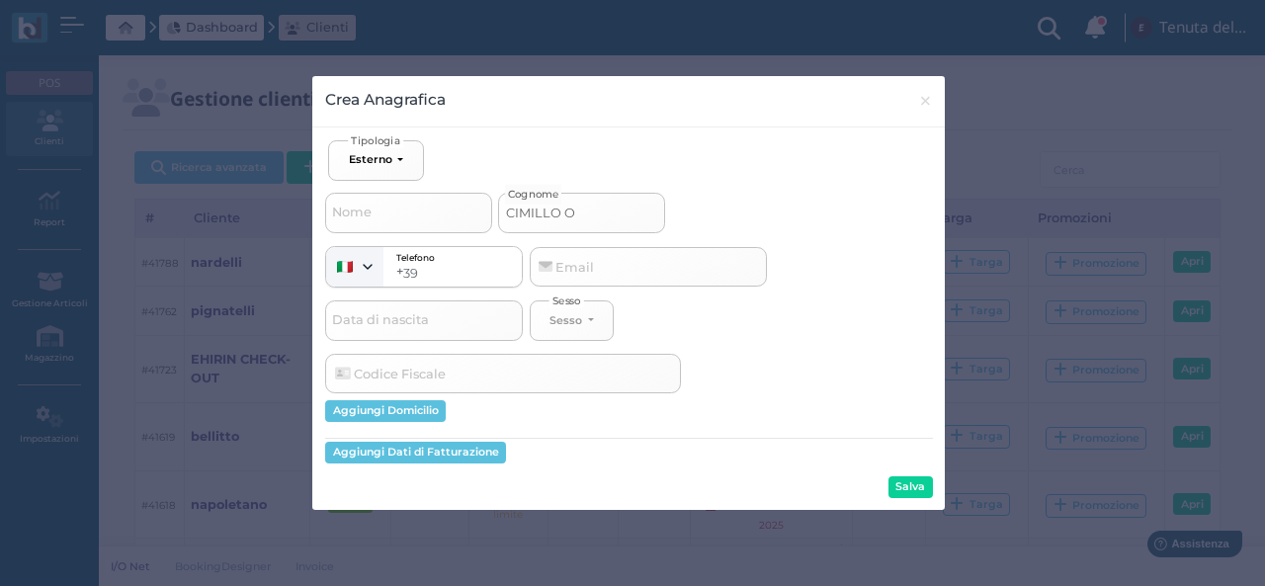
type input "CIMILLO OU"
select select
type input "CIMILLO OUT"
select select
type input "CIMILLO OUT"
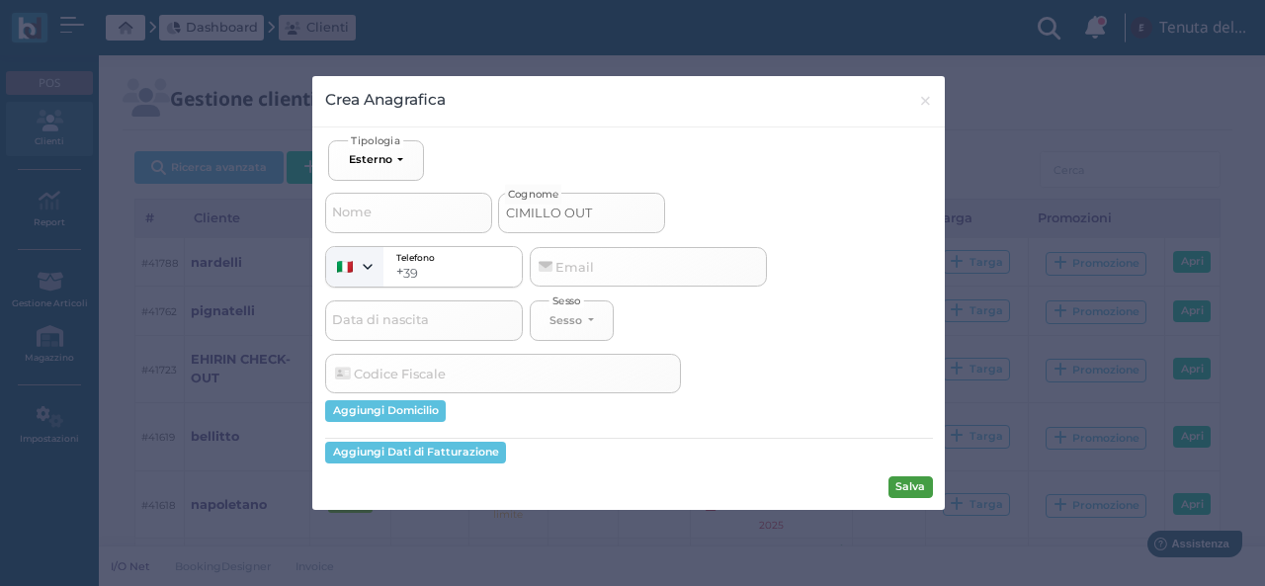
click at [912, 492] on button "Salva" at bounding box center [910, 487] width 44 height 22
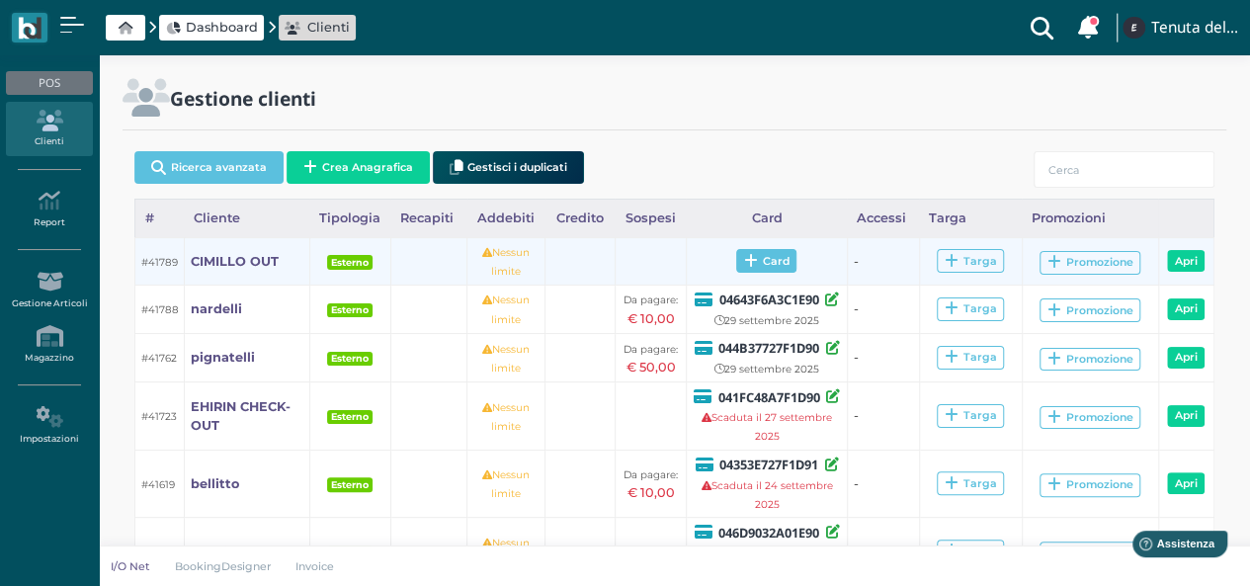
click at [766, 266] on span "Card" at bounding box center [766, 261] width 60 height 24
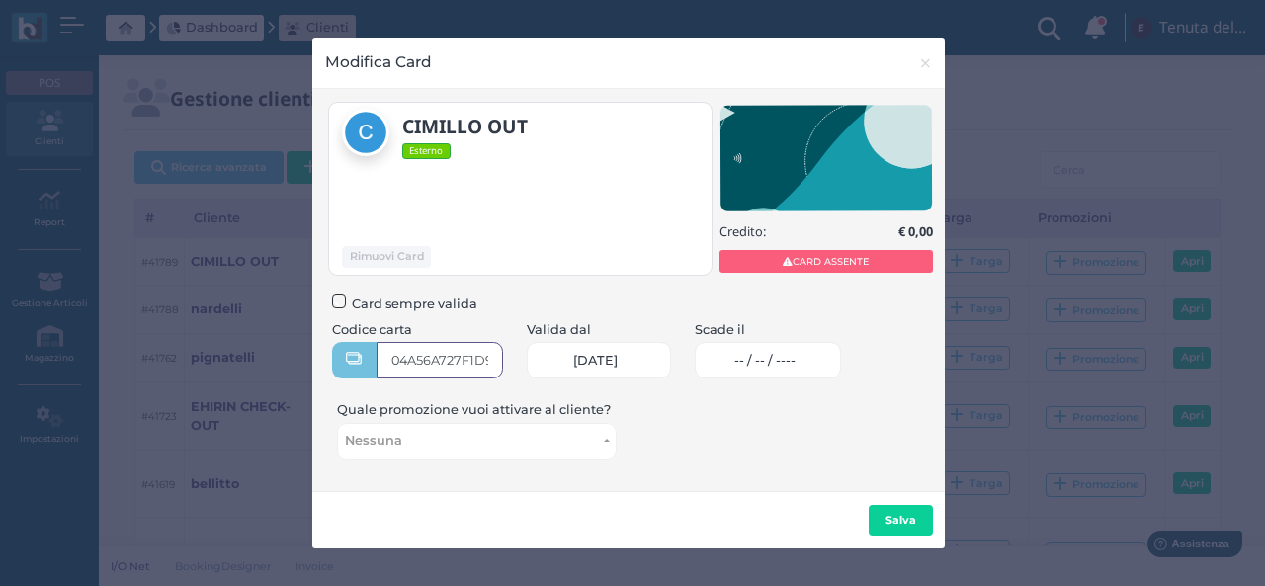
type input "04A56A727F1D90"
click at [754, 366] on link "-- / -- / ----" at bounding box center [768, 360] width 147 height 37
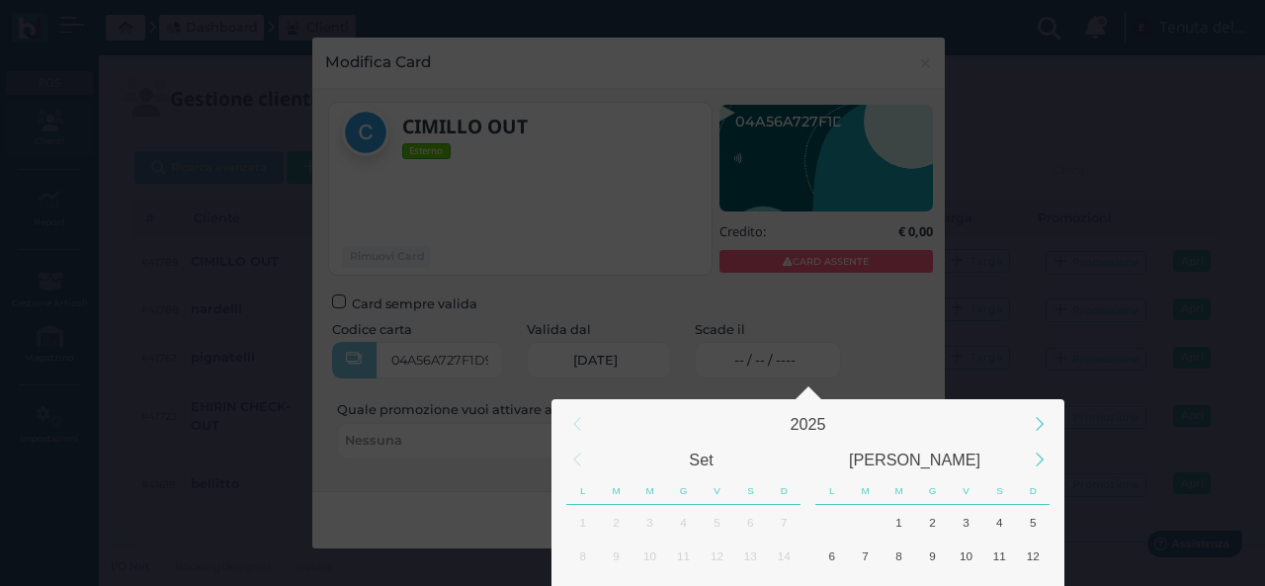
scroll to position [185, 0]
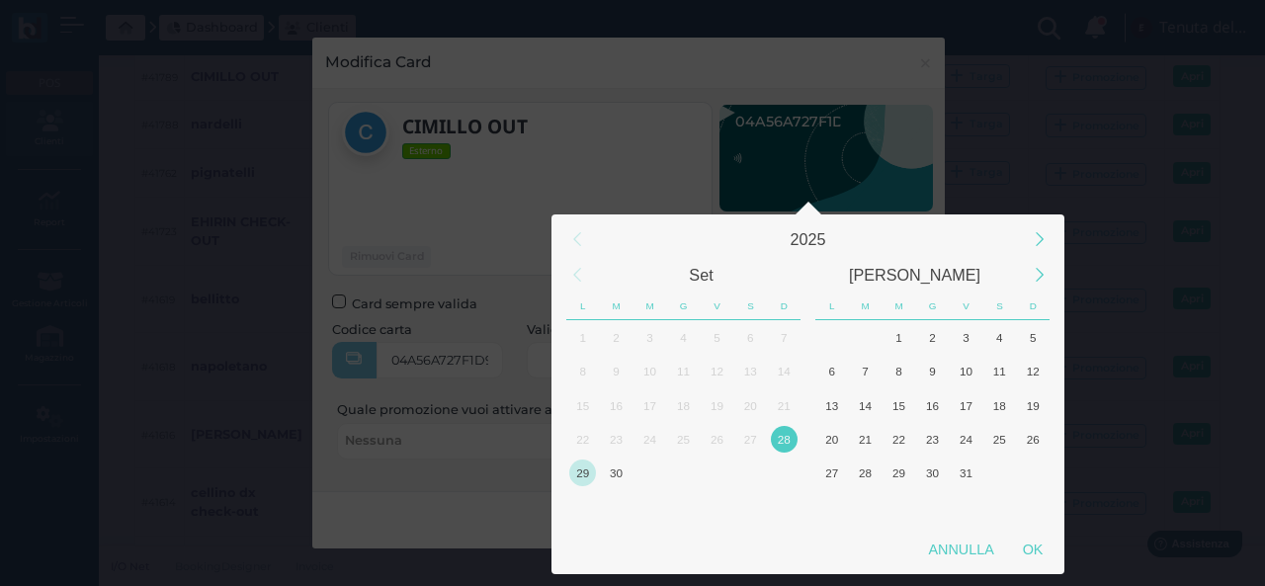
click at [581, 474] on div "29" at bounding box center [582, 472] width 27 height 27
click at [1031, 549] on div "OK" at bounding box center [1032, 550] width 49 height 36
type input "29/09/2025"
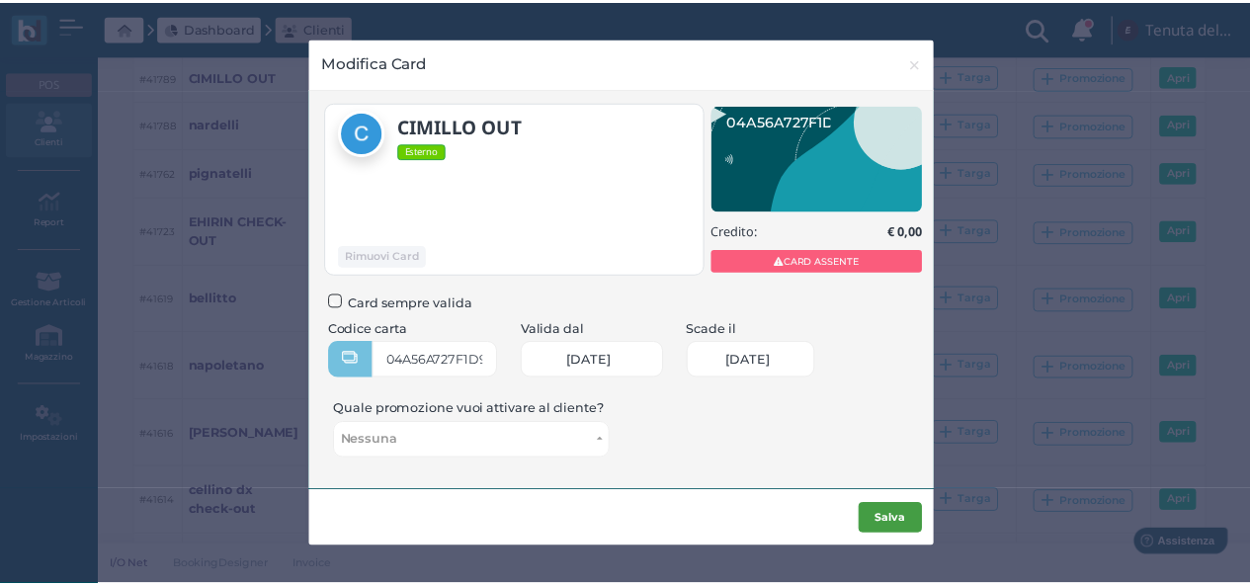
scroll to position [0, 0]
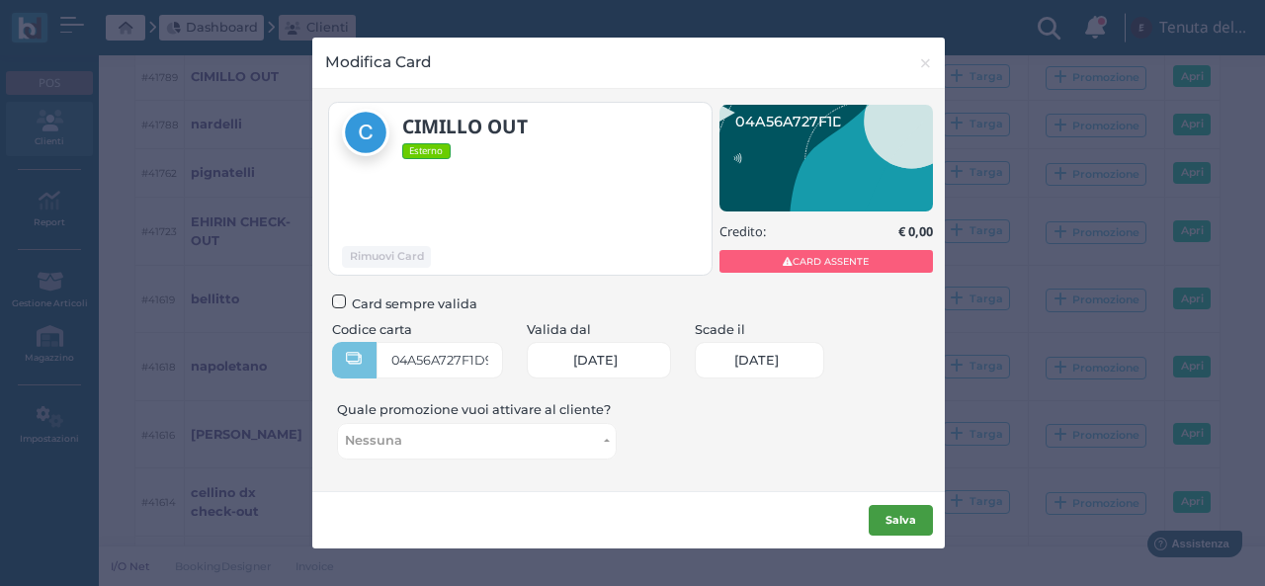
click at [895, 515] on b "Salva" at bounding box center [900, 520] width 31 height 14
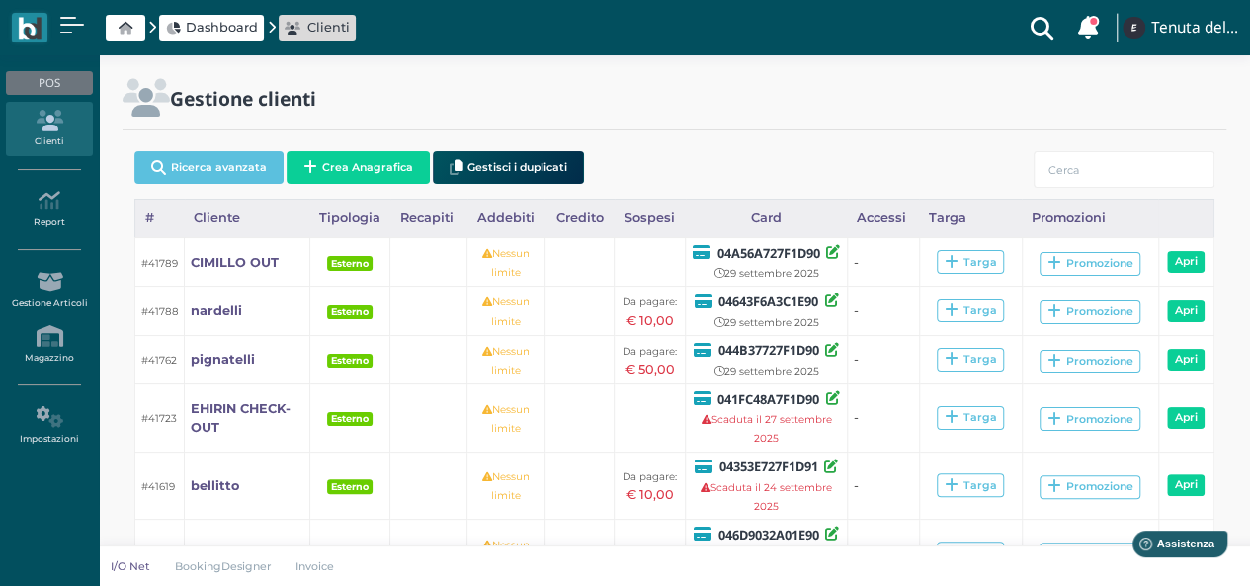
click at [844, 111] on div "Gestione clienti" at bounding box center [674, 98] width 1127 height 38
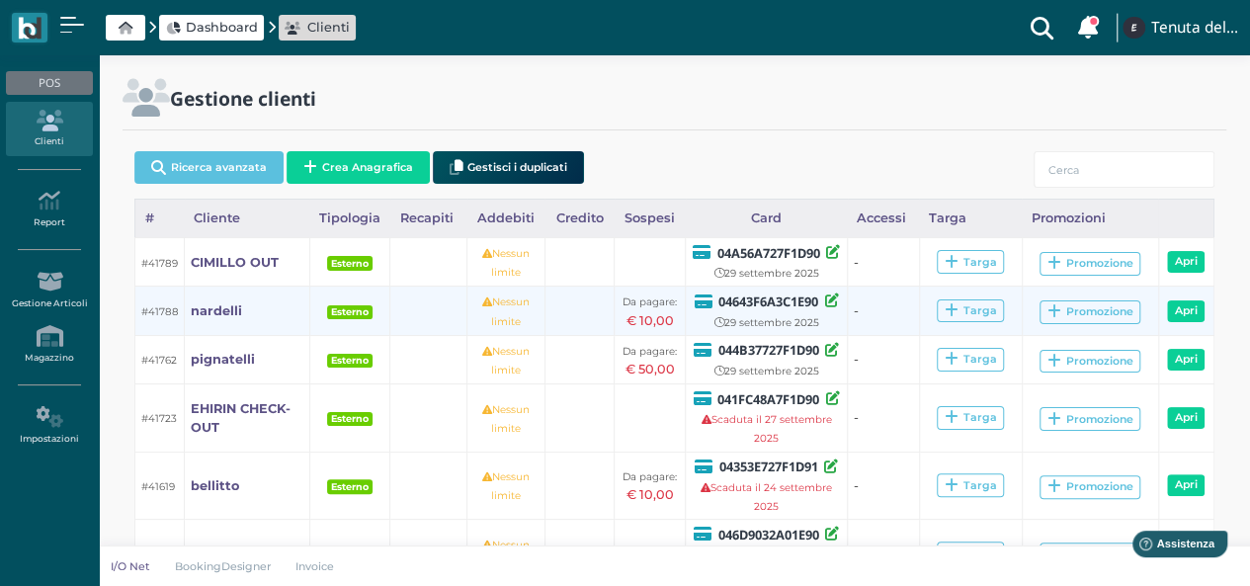
click at [496, 287] on td "Nessun limite" at bounding box center [506, 311] width 78 height 48
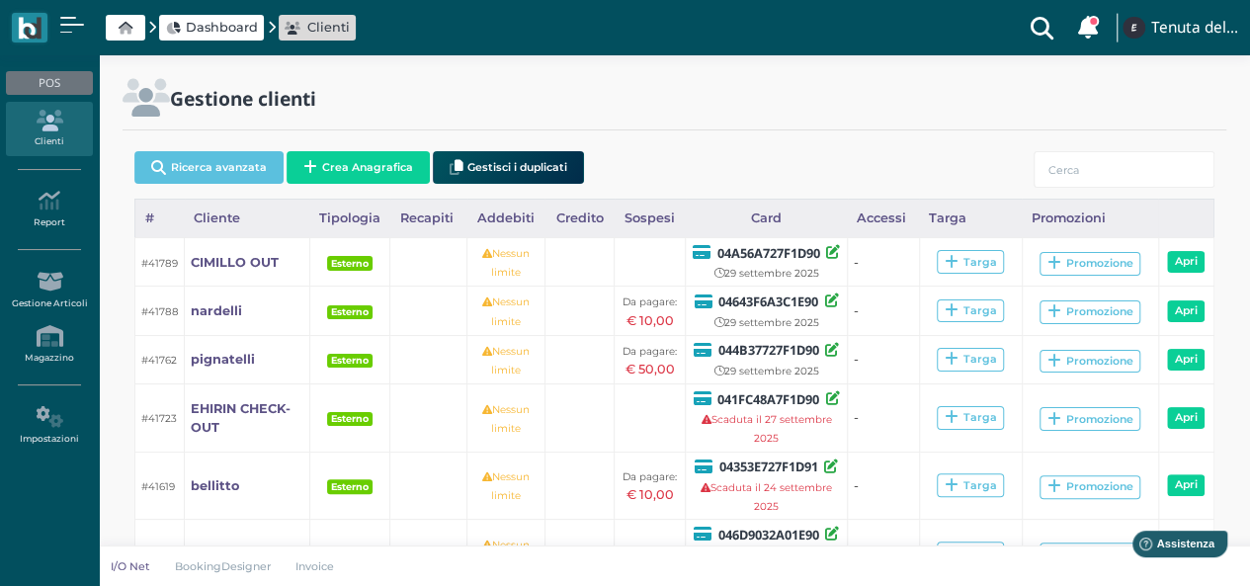
click at [616, 67] on div "Gestione clienti Ricerca avanzata Crea Anagrafica Gestisci i duplicati Caricame…" at bounding box center [674, 505] width 1151 height 901
drag, startPoint x: 617, startPoint y: 63, endPoint x: 1188, endPoint y: 6, distance: 574.0
click at [665, 64] on div "Gestione clienti Ricerca avanzata Crea Anagrafica Gestisci i duplicati Caricame…" at bounding box center [674, 505] width 1151 height 901
click at [49, 147] on link "Clienti" at bounding box center [49, 129] width 86 height 54
click at [51, 110] on icon at bounding box center [49, 121] width 86 height 22
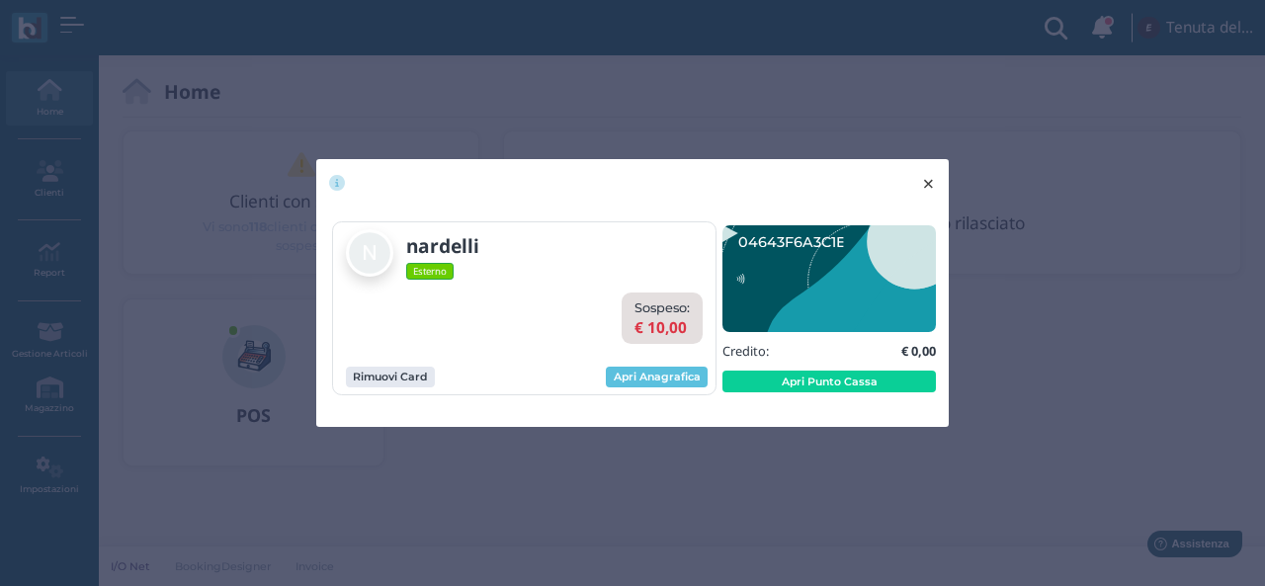
click at [928, 185] on span "×" at bounding box center [928, 184] width 15 height 26
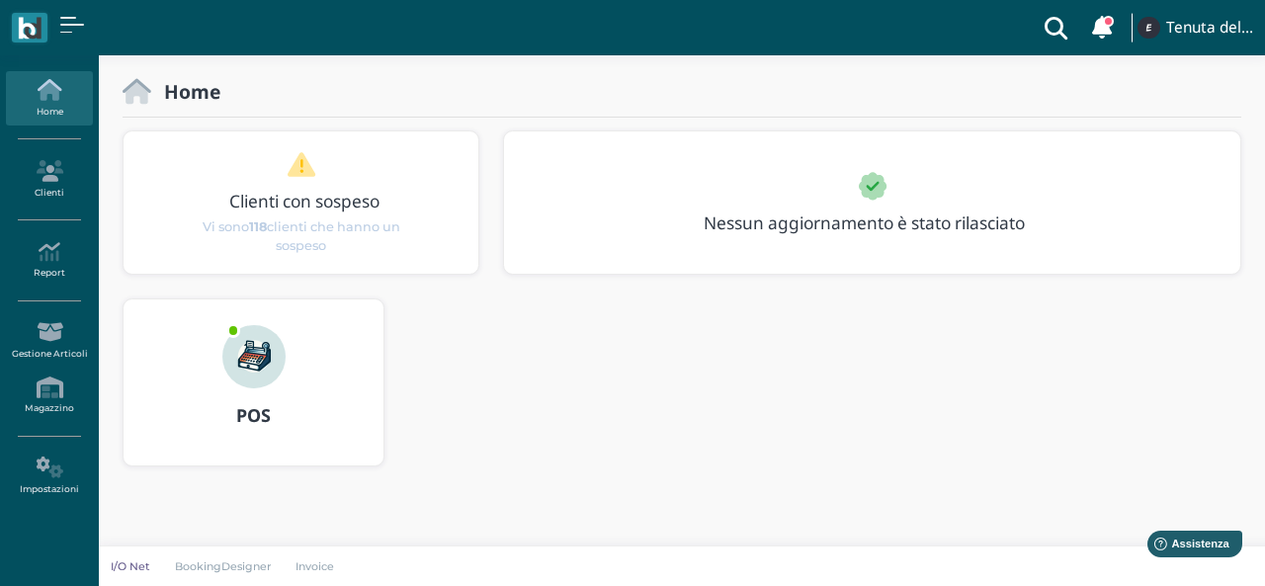
click at [35, 101] on link "Home" at bounding box center [49, 98] width 86 height 54
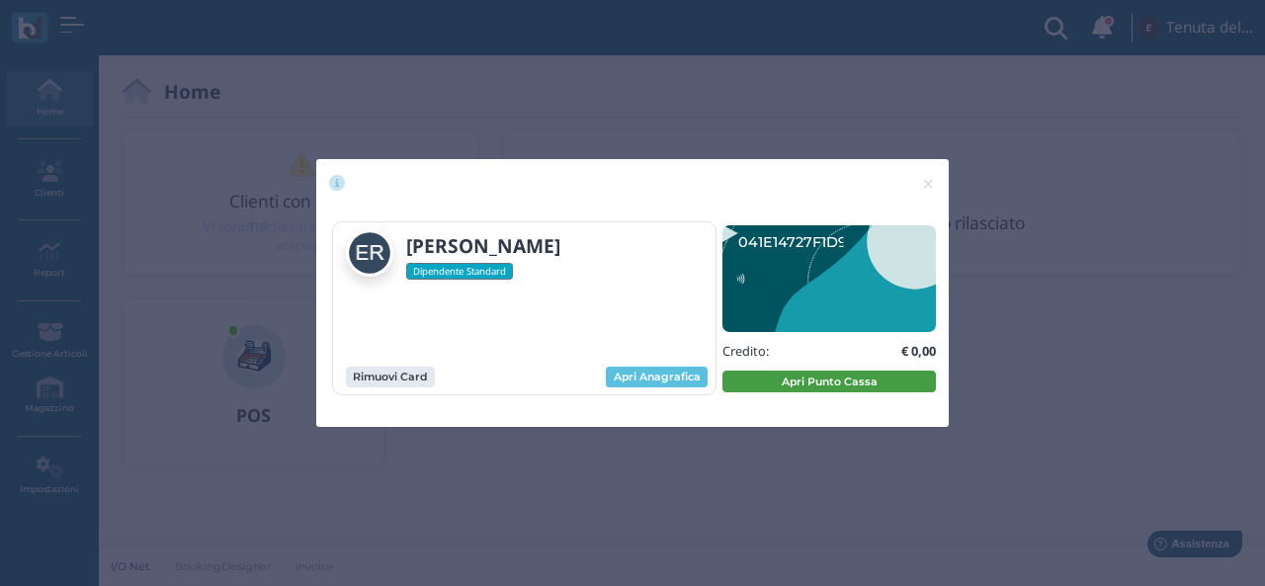
click at [733, 382] on button "Apri Punto Cassa" at bounding box center [828, 382] width 213 height 22
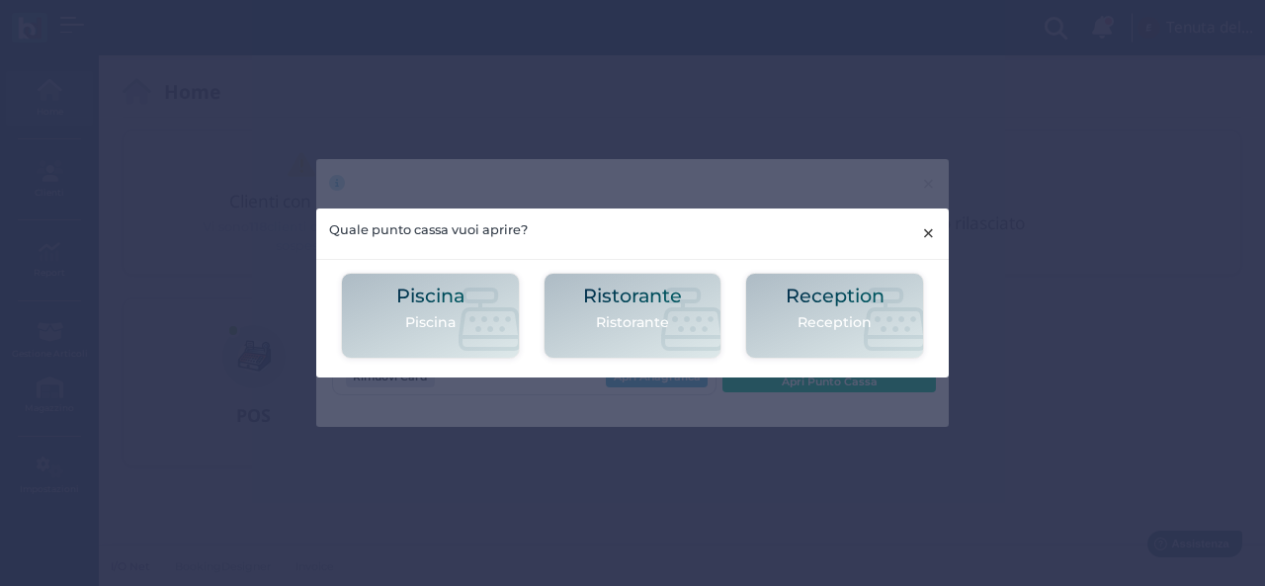
click at [928, 250] on button "×" at bounding box center [928, 233] width 41 height 50
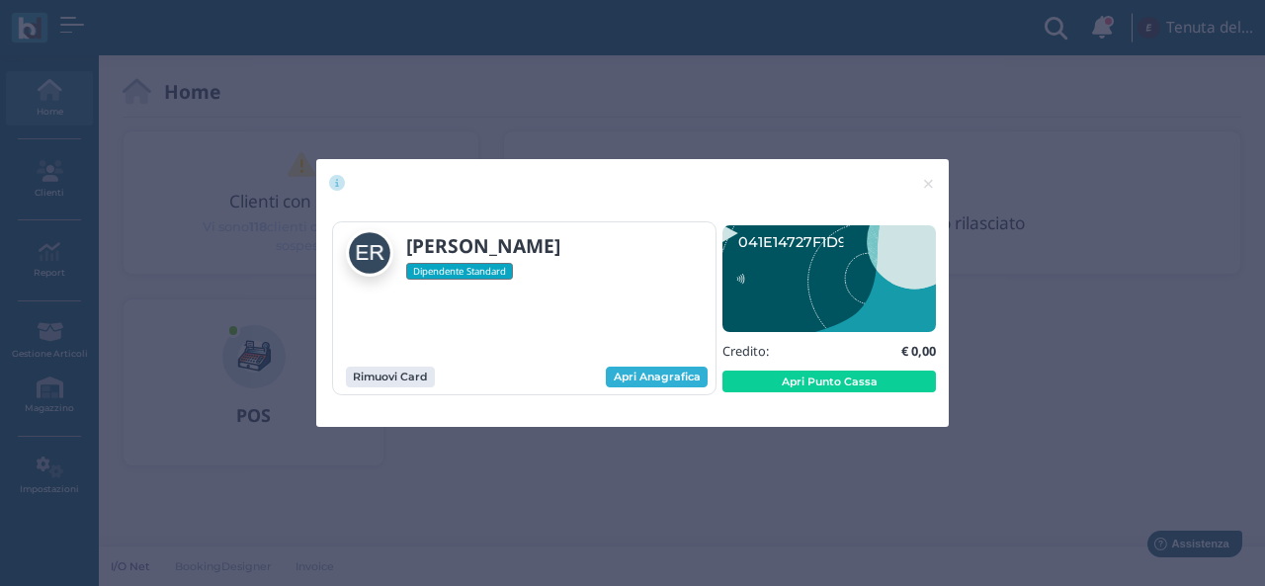
click at [672, 380] on link "Apri Anagrafica" at bounding box center [657, 378] width 102 height 22
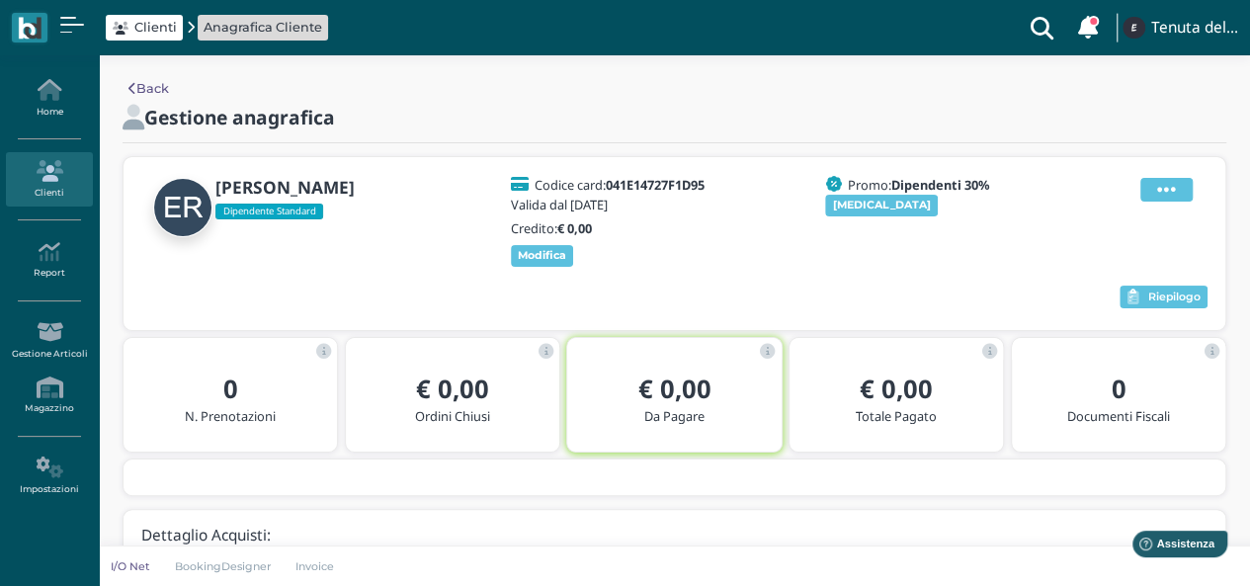
click at [1167, 189] on icon at bounding box center [1166, 190] width 19 height 22
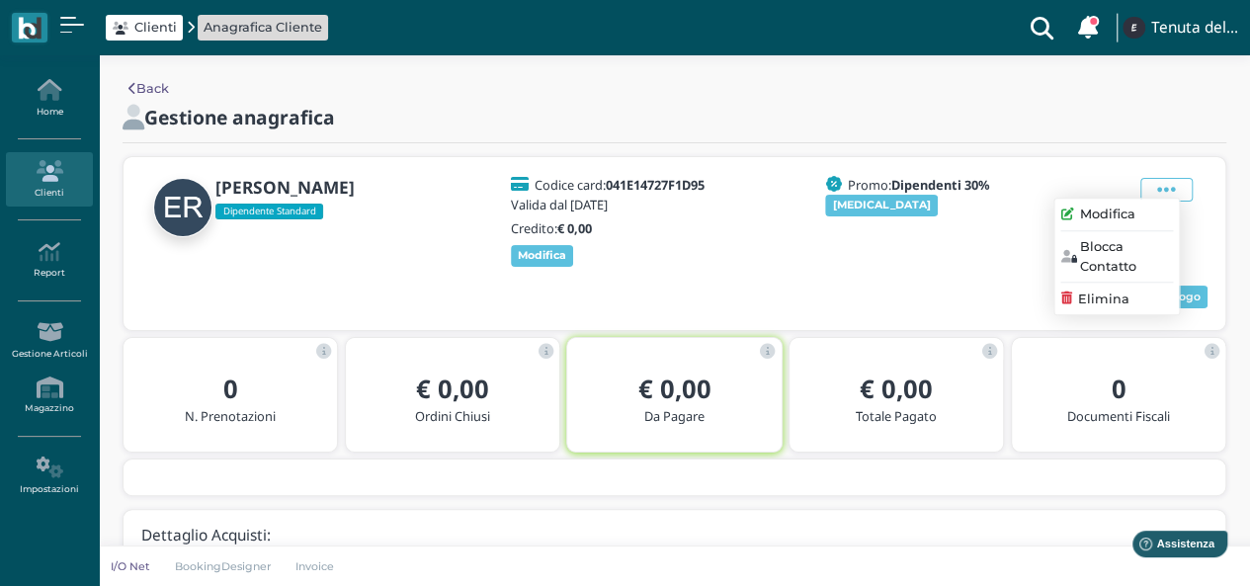
click at [1115, 294] on span "Elimina" at bounding box center [1103, 299] width 51 height 19
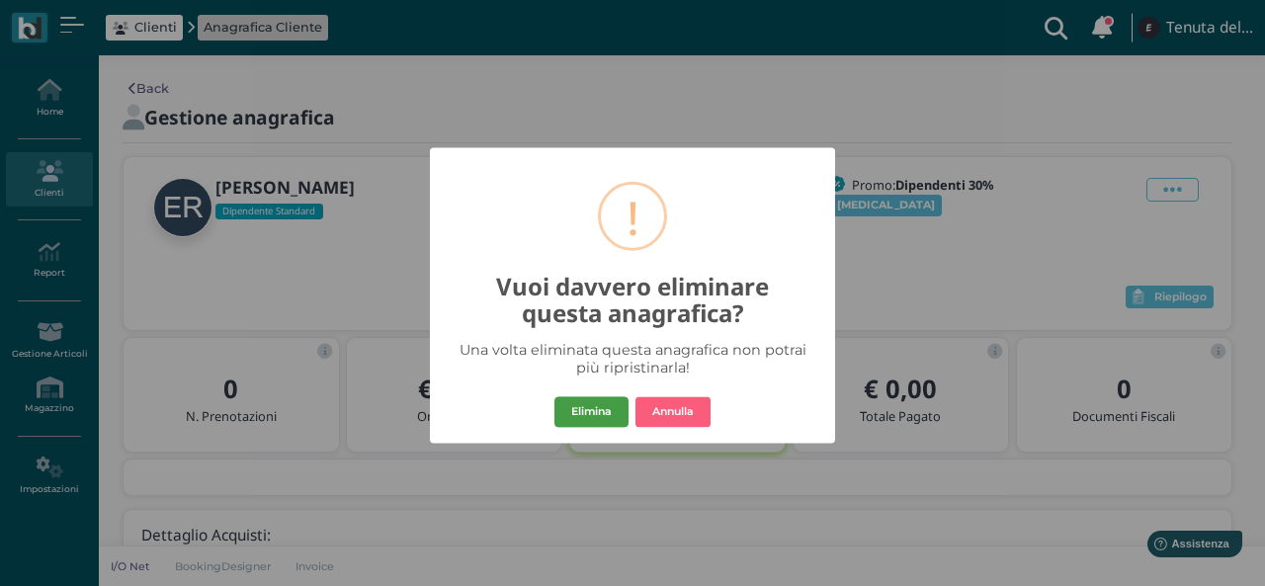
click at [613, 406] on button "Elimina" at bounding box center [591, 412] width 74 height 32
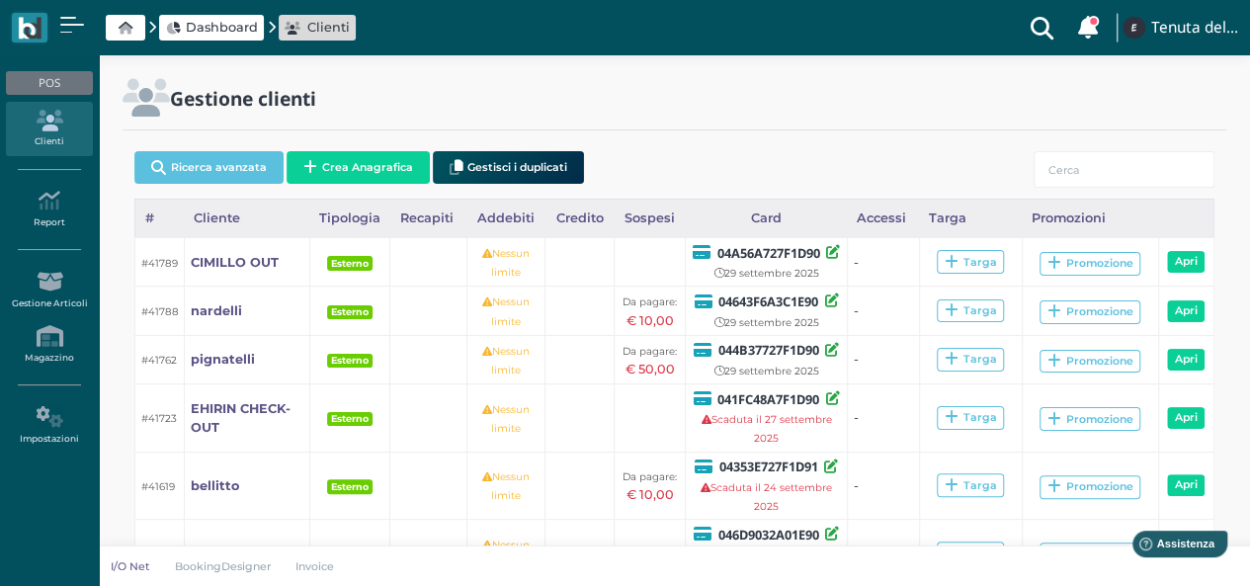
click at [30, 139] on link "Clienti" at bounding box center [49, 129] width 86 height 54
click at [342, 161] on button "Crea Anagrafica" at bounding box center [358, 167] width 143 height 33
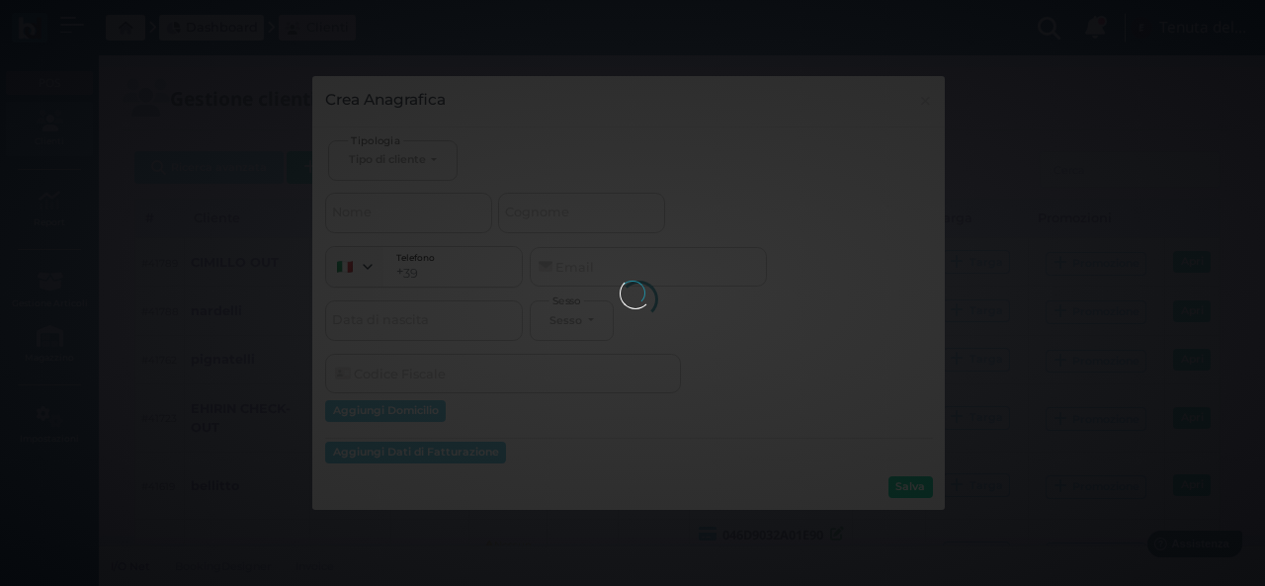
select select
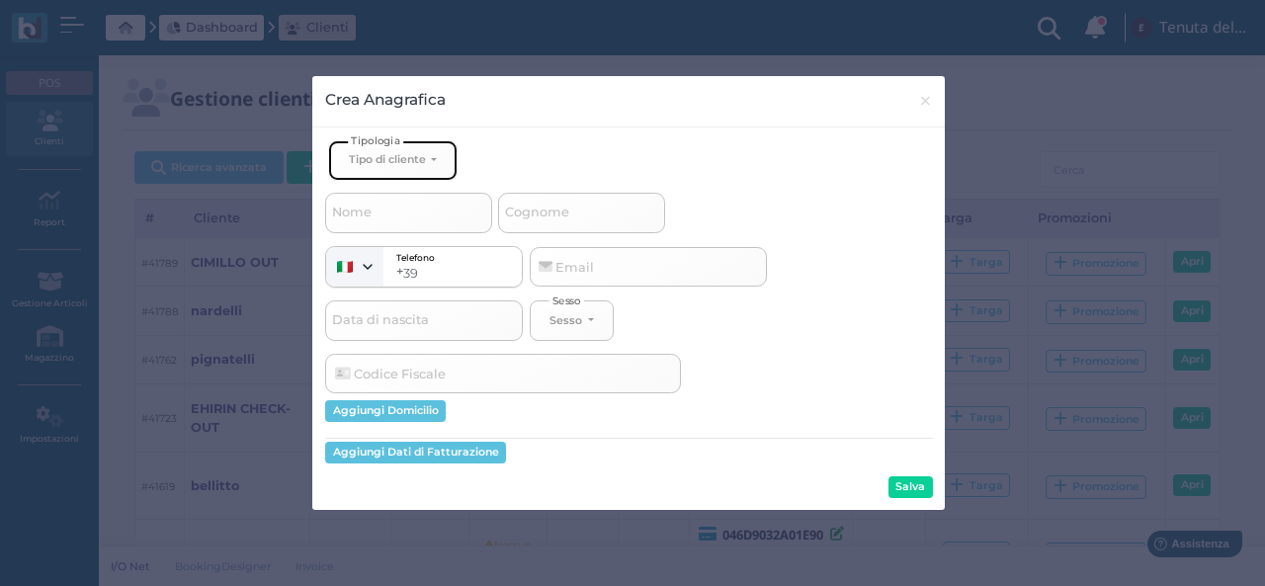
click at [389, 156] on div "Tipo di cliente" at bounding box center [387, 159] width 77 height 14
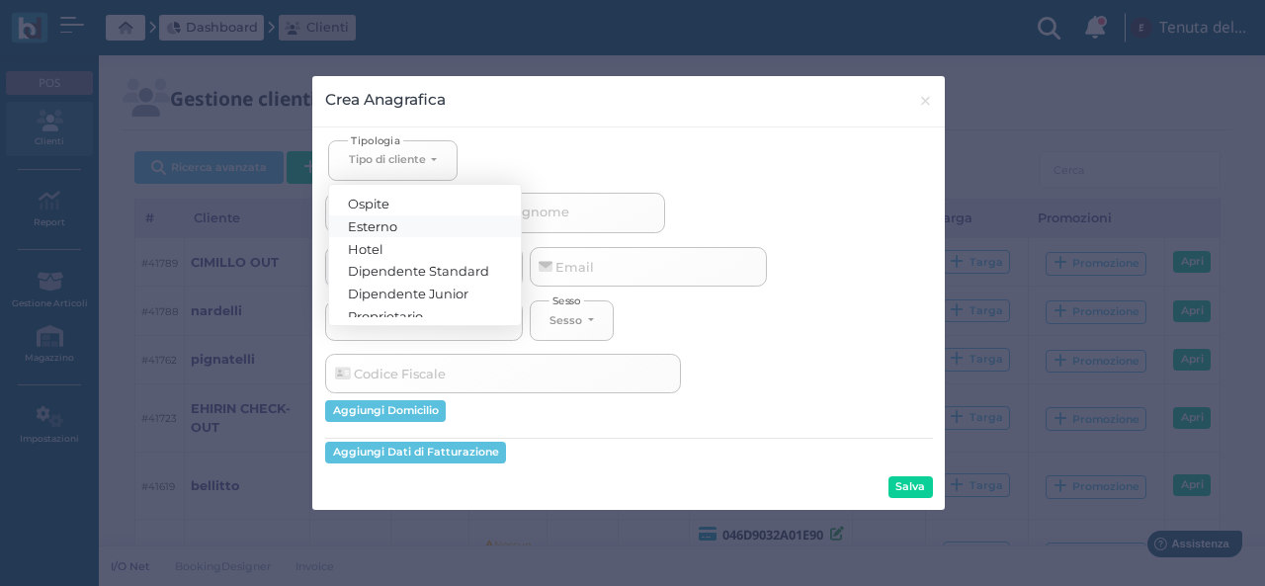
click at [390, 230] on span "Esterno" at bounding box center [373, 225] width 49 height 16
select select "[object Object]"
select select
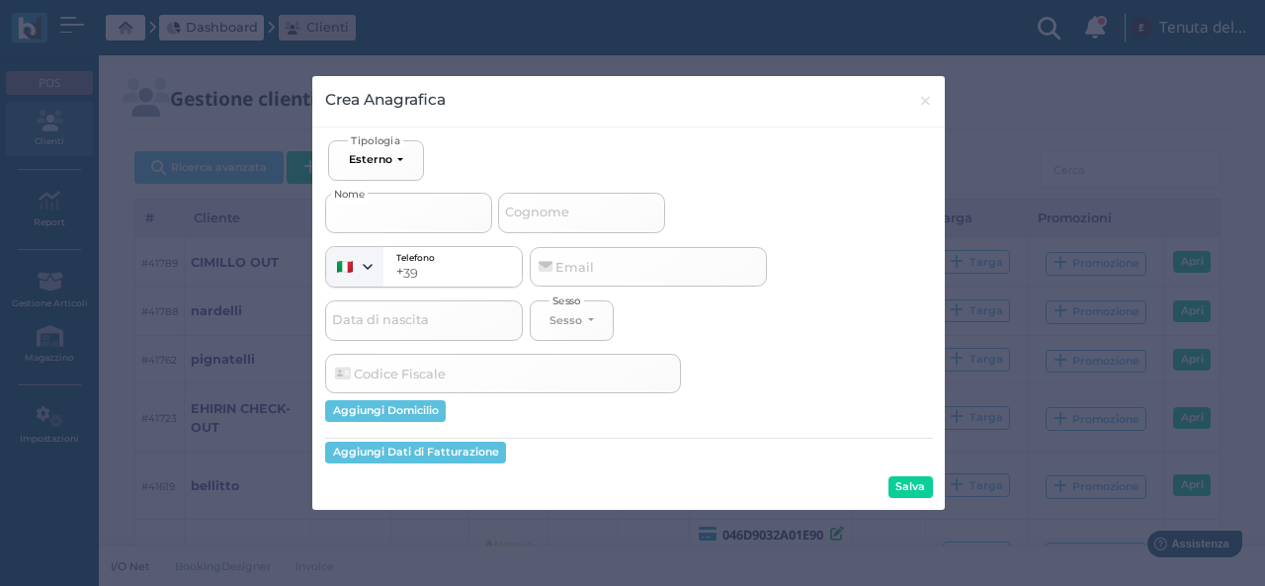
click at [388, 214] on input "Nome" at bounding box center [408, 213] width 167 height 40
type input "p"
select select
type input "pi"
select select
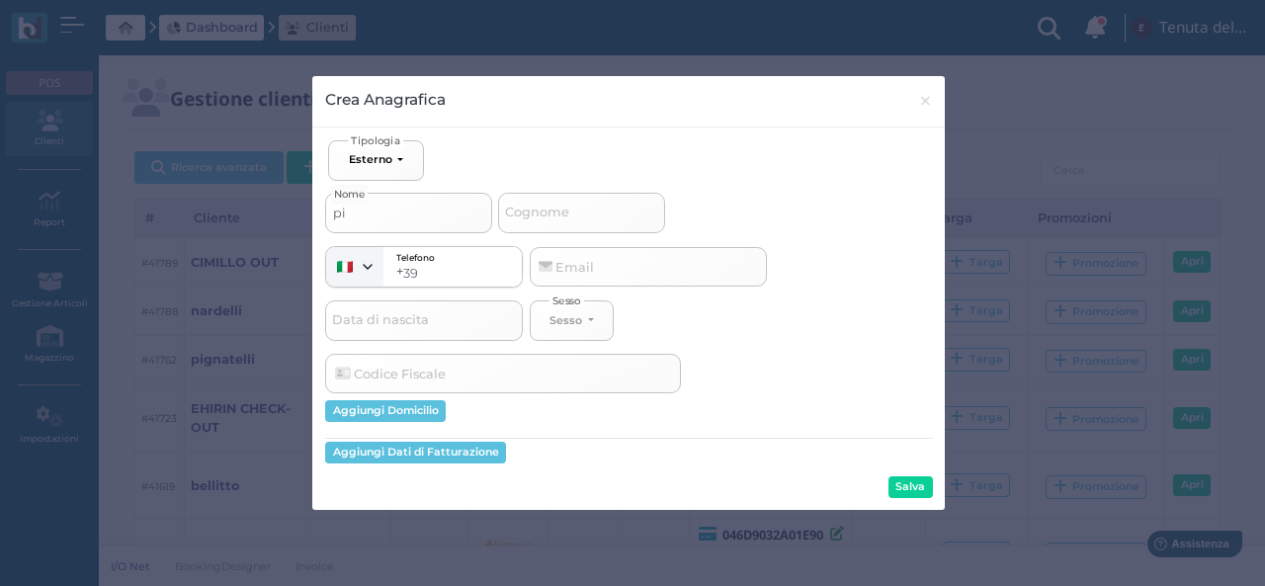
type input "pig"
select select
type input "pign"
select select
type input "pignt"
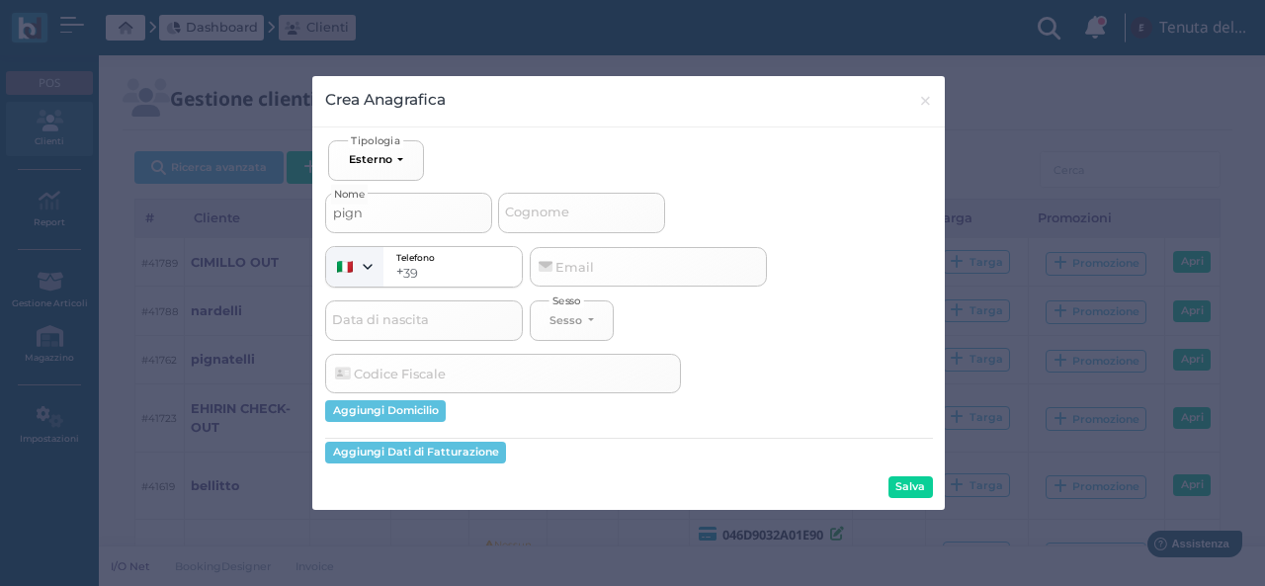
select select
type input "pignte"
select select
type input "pignt"
select select
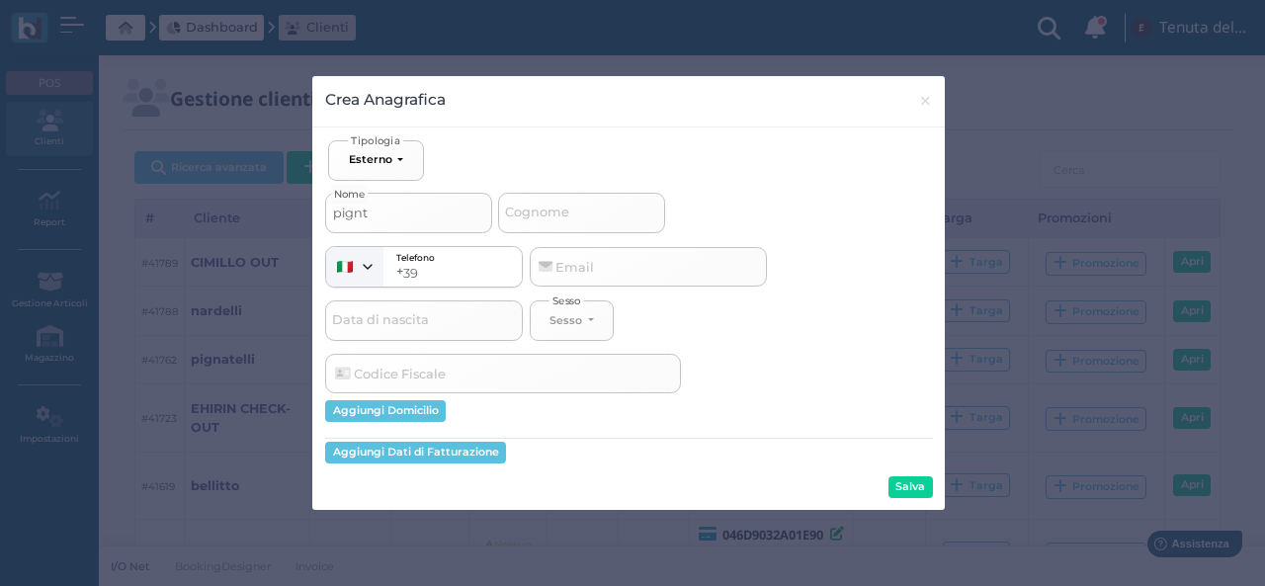
type input "pign"
select select
type input "pigna"
select select
type input "pignat"
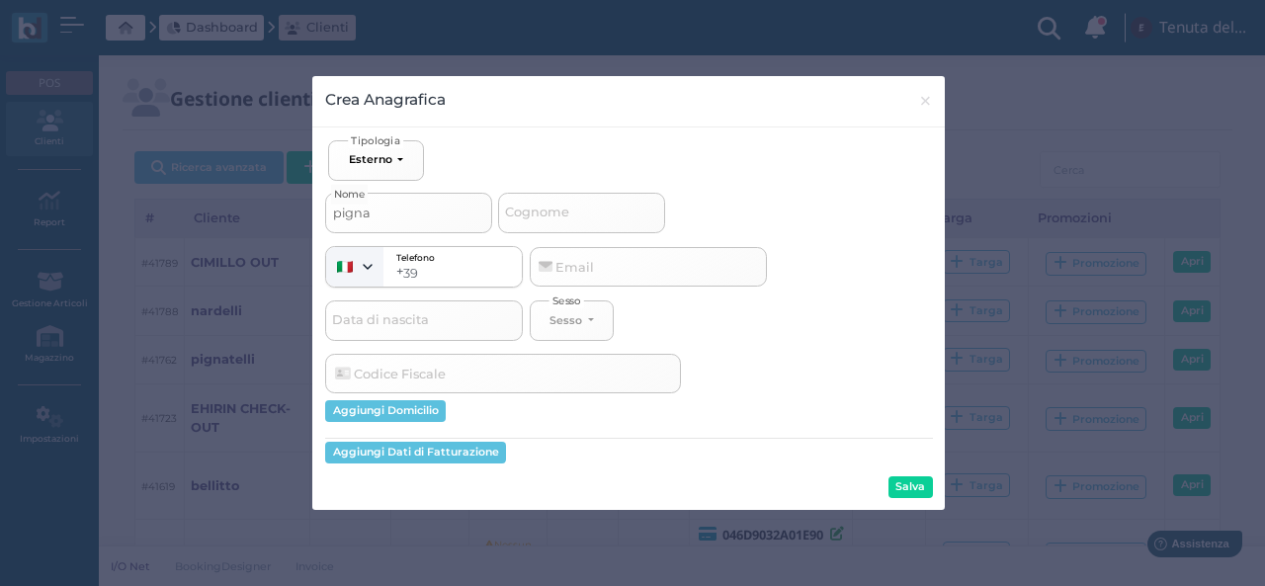
select select
type input "pignate"
select select
type input "pignatel"
select select
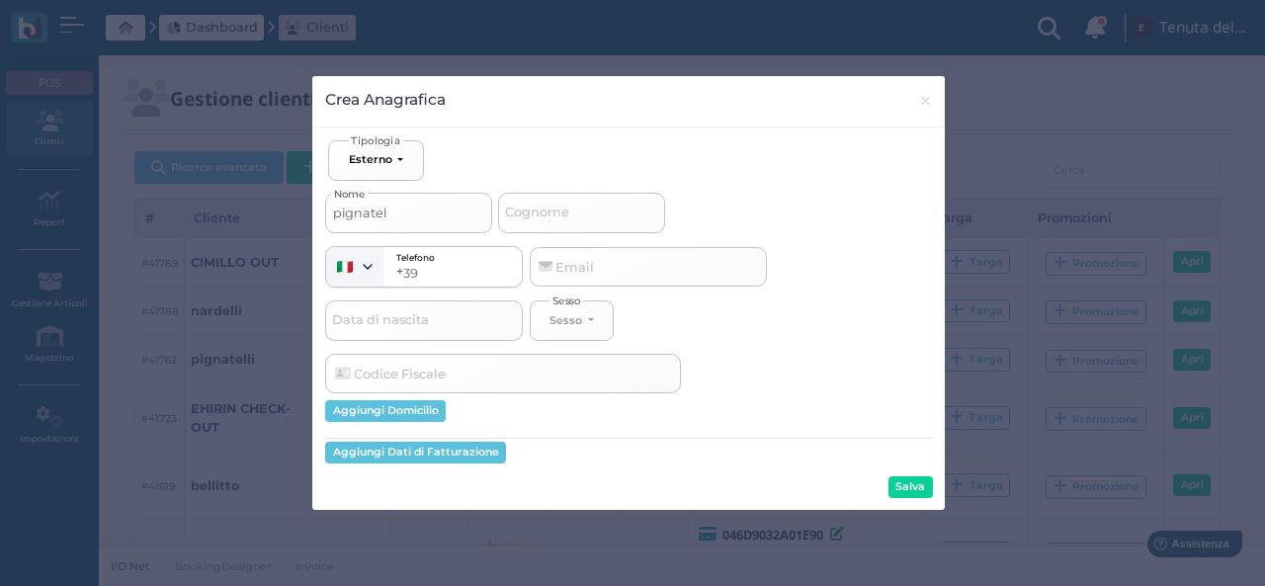
type input "pignatell"
select select
type input "pignatelli"
select select
type input "pignatelli"
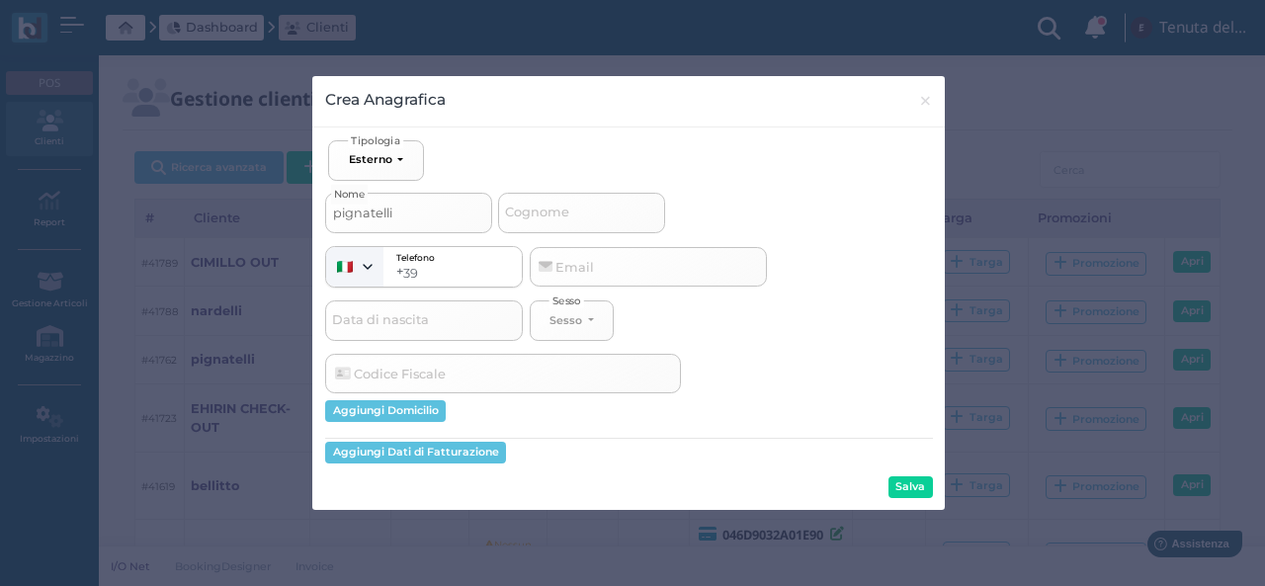
select select
type input "pignatelli 1"
select select
type input "pignatelli 1"
select select
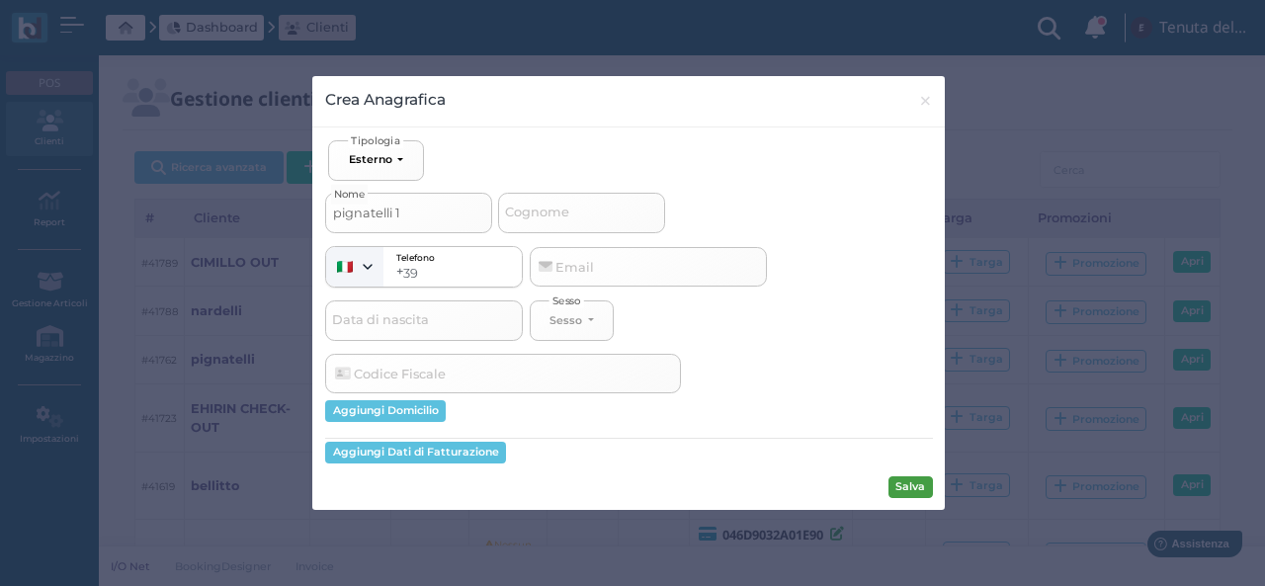
type input "pignatelli 1"
click at [915, 491] on button "Salva" at bounding box center [910, 487] width 44 height 22
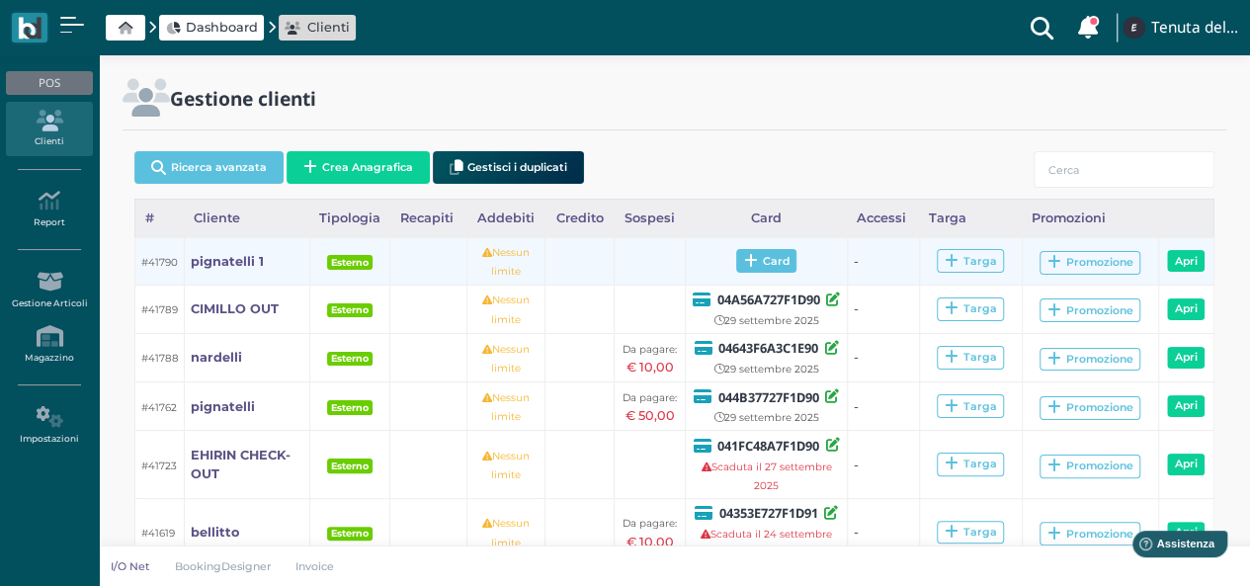
click at [744, 256] on icon at bounding box center [751, 261] width 14 height 15
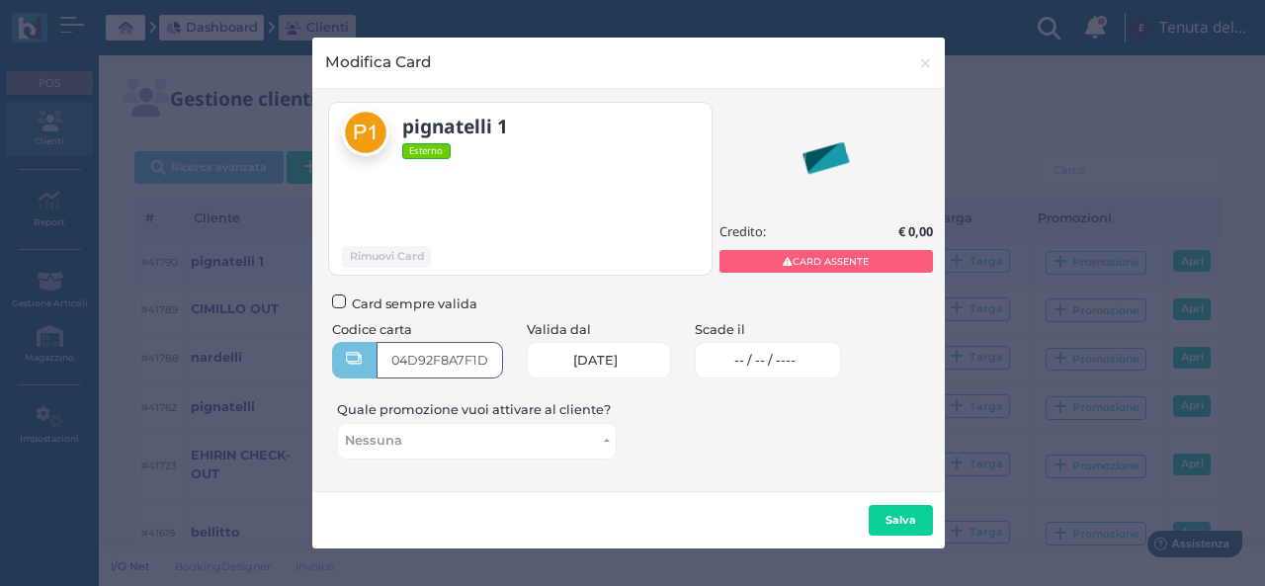
type input "04D92F8A7F1D90"
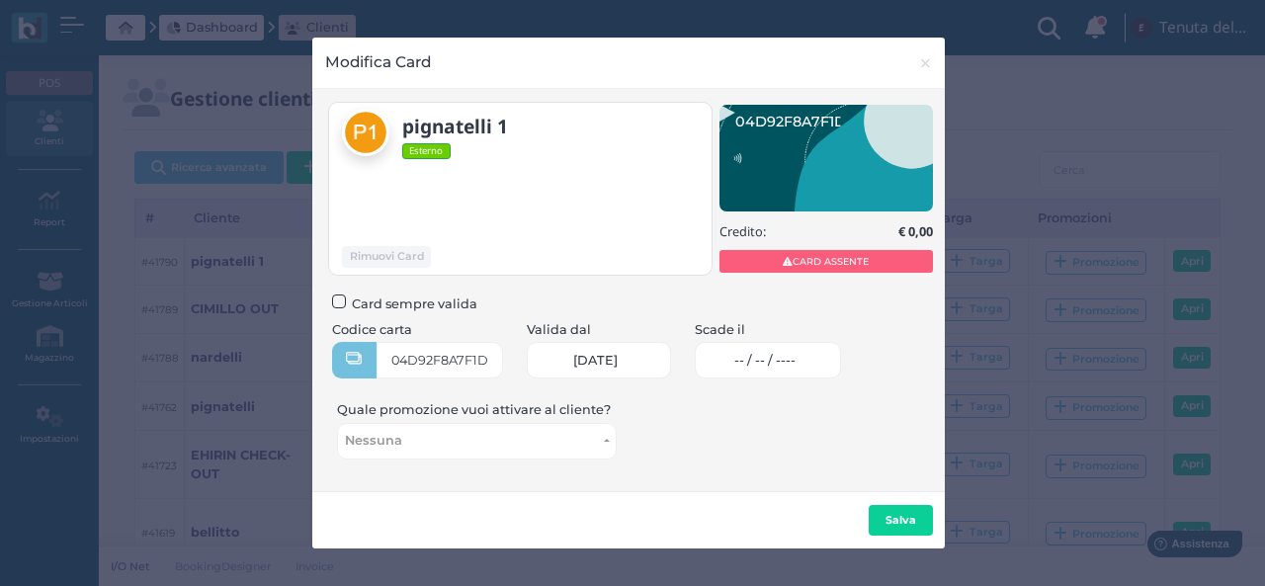
click at [758, 370] on link "-- / -- / ----" at bounding box center [768, 360] width 147 height 37
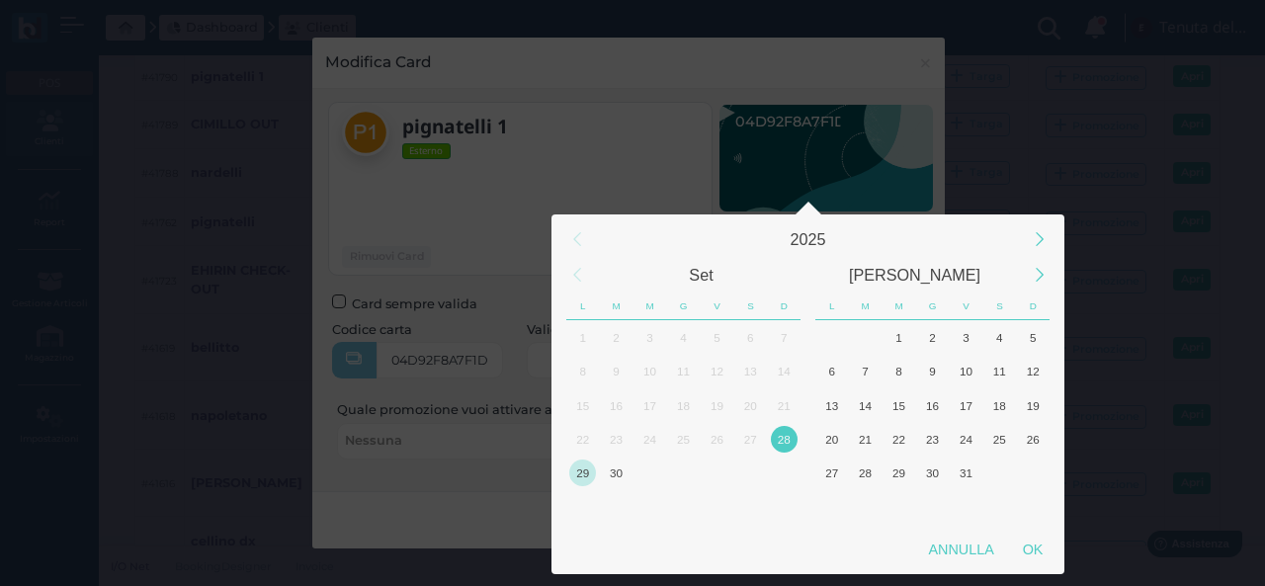
click at [580, 485] on div "29" at bounding box center [582, 472] width 27 height 27
click at [1029, 564] on div "OK" at bounding box center [1032, 550] width 49 height 36
type input "29/09/2025"
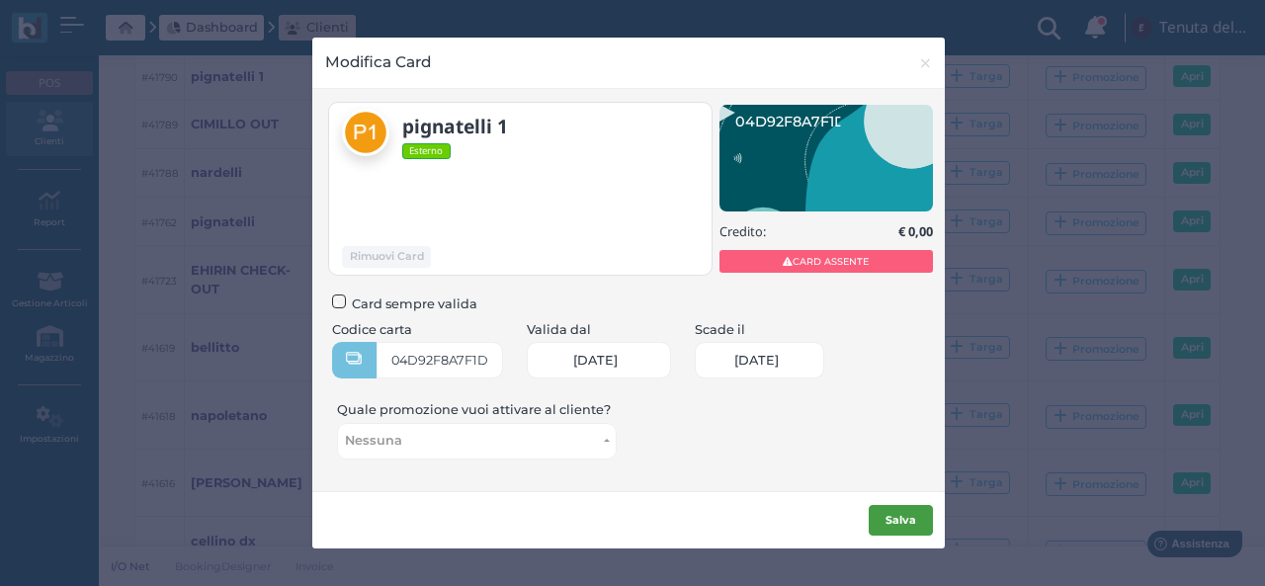
click at [886, 508] on button "Salva" at bounding box center [901, 521] width 64 height 32
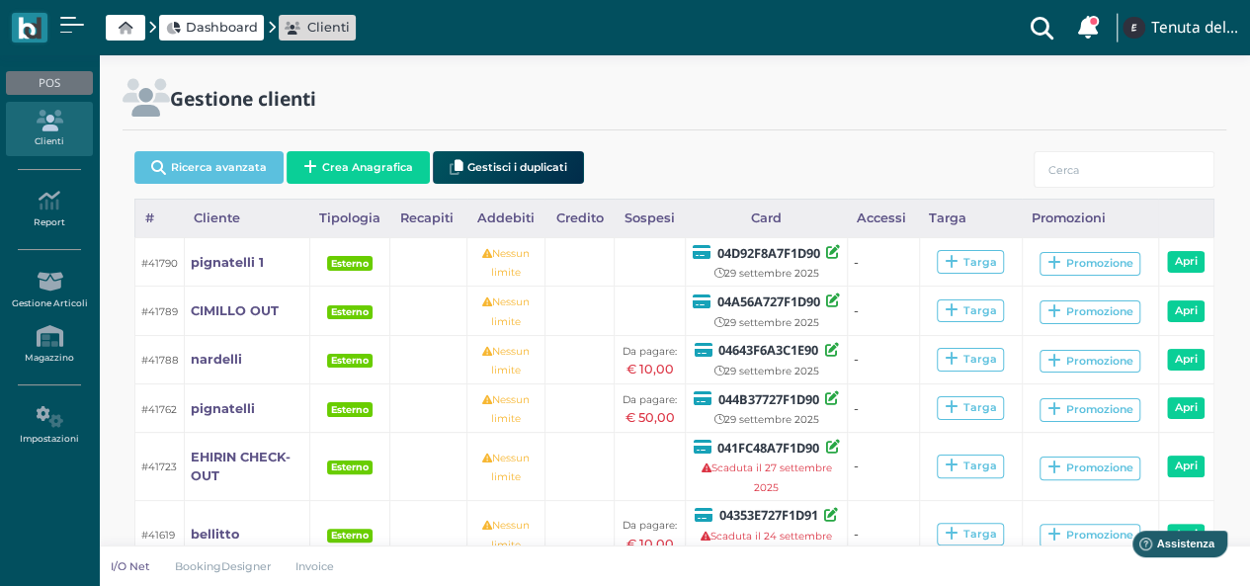
click at [53, 125] on icon at bounding box center [49, 121] width 86 height 22
click at [130, 31] on icon at bounding box center [126, 28] width 14 height 13
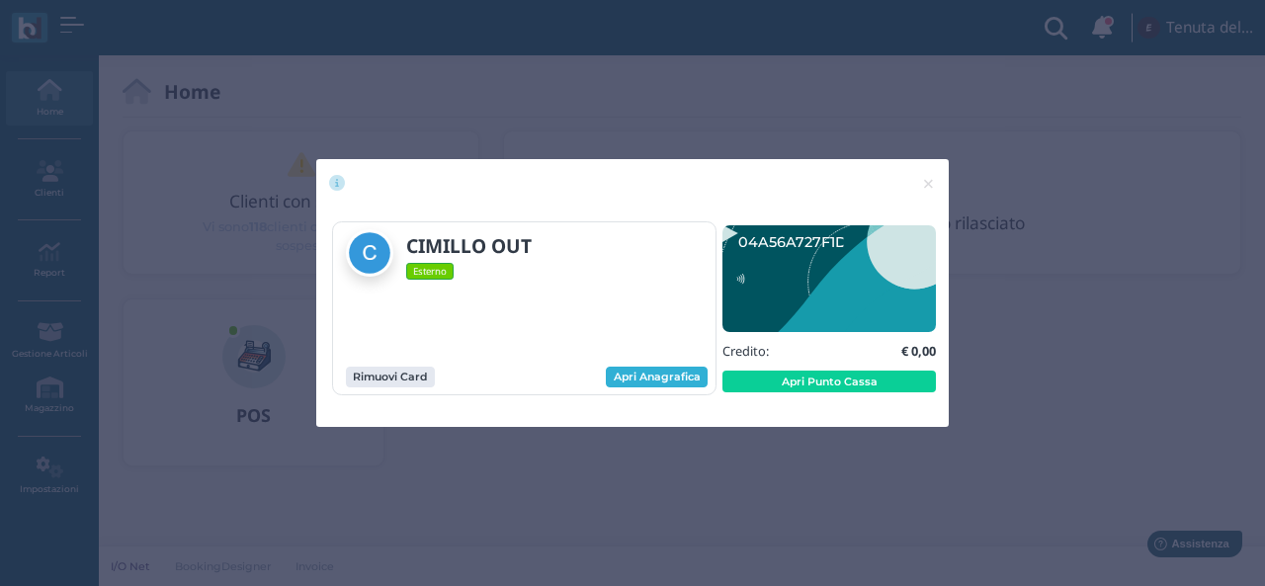
click at [664, 372] on link "Apri Anagrafica" at bounding box center [657, 378] width 102 height 22
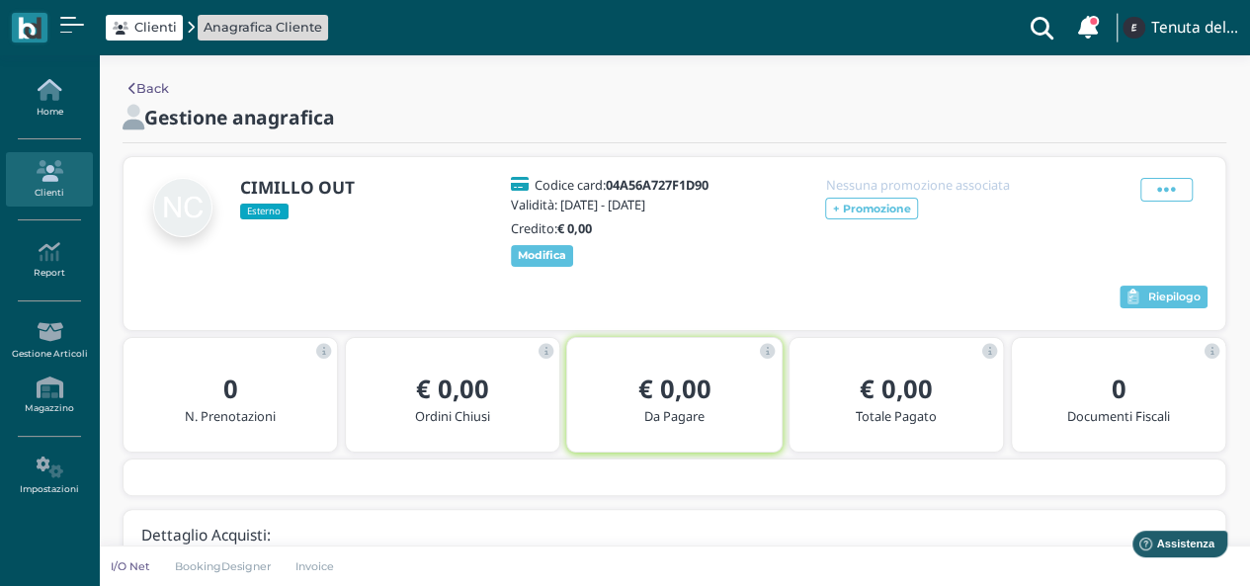
click at [45, 108] on link "Home" at bounding box center [49, 98] width 86 height 54
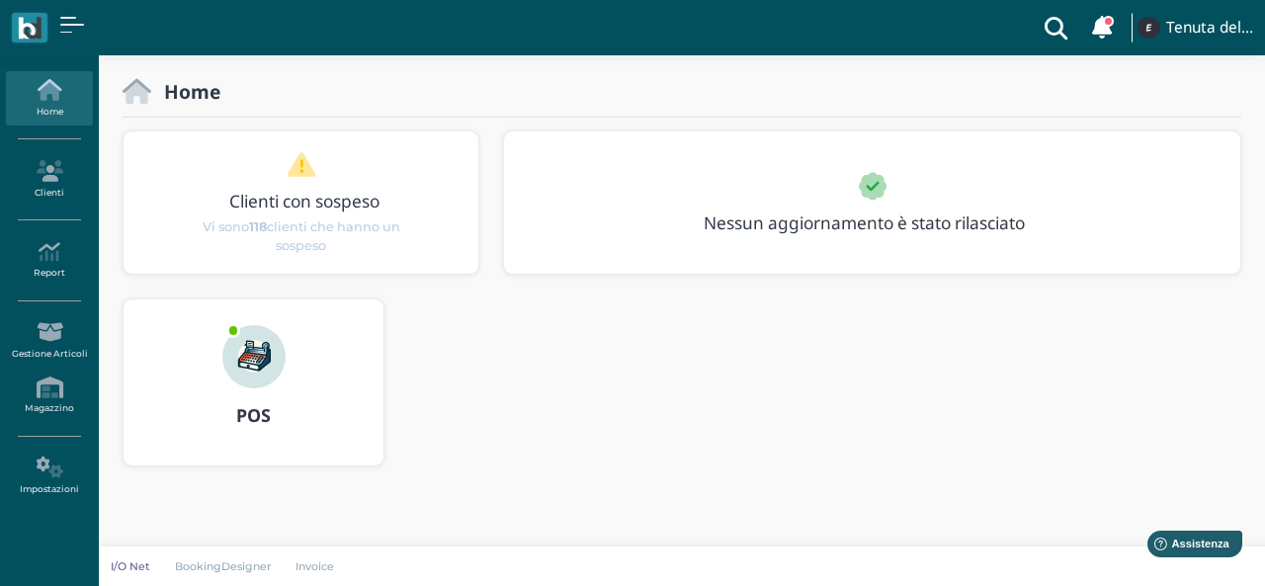
click at [242, 356] on img at bounding box center [253, 356] width 63 height 63
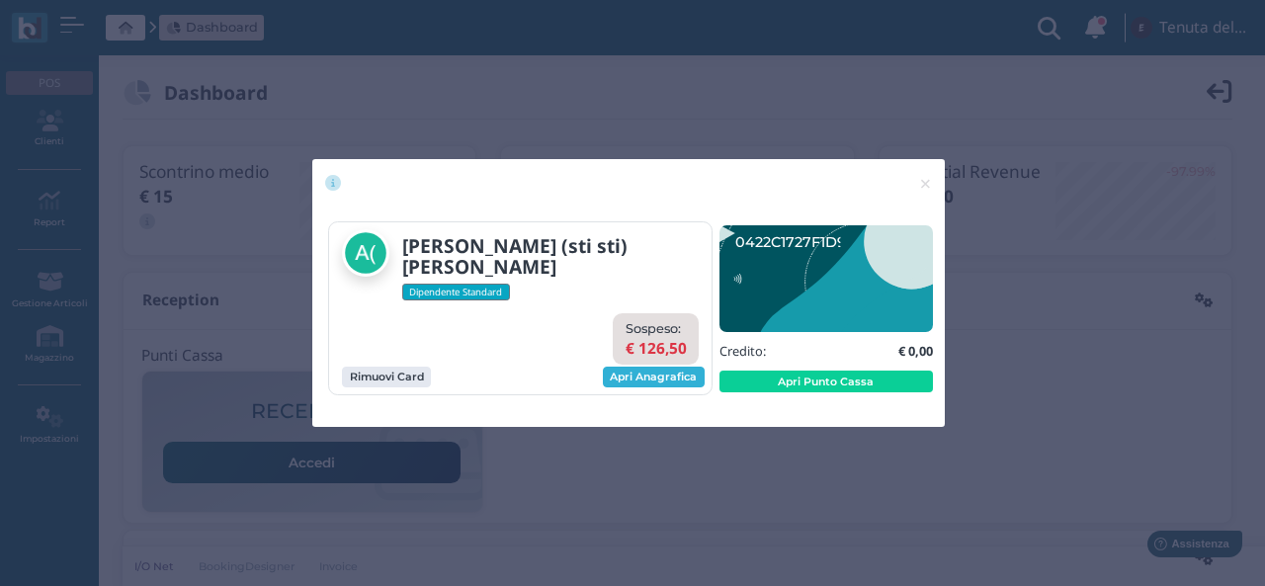
click at [644, 380] on link "Apri Anagrafica" at bounding box center [654, 378] width 102 height 22
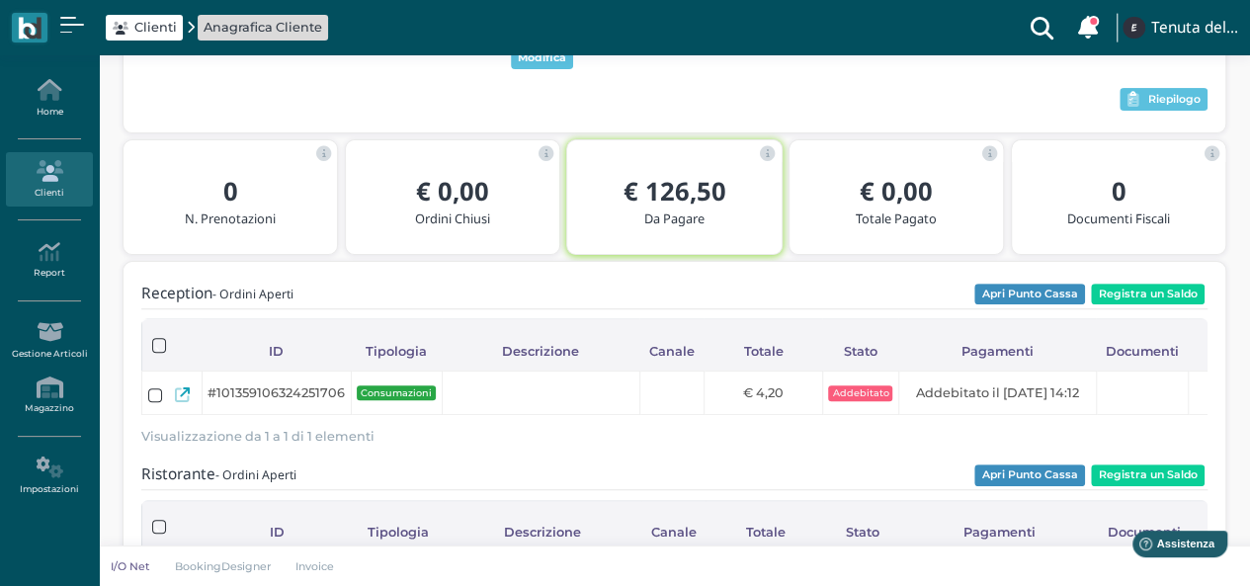
scroll to position [99, 0]
